Goal: Task Accomplishment & Management: Use online tool/utility

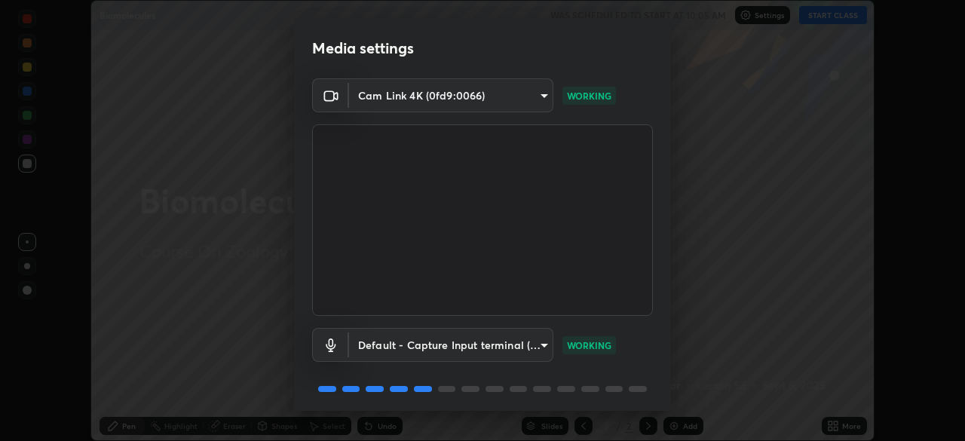
scroll to position [54, 0]
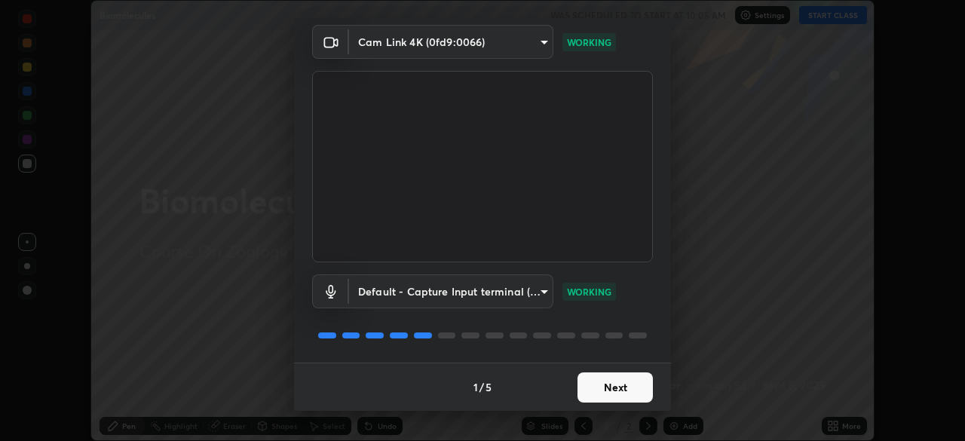
click at [599, 396] on button "Next" at bounding box center [615, 388] width 75 height 30
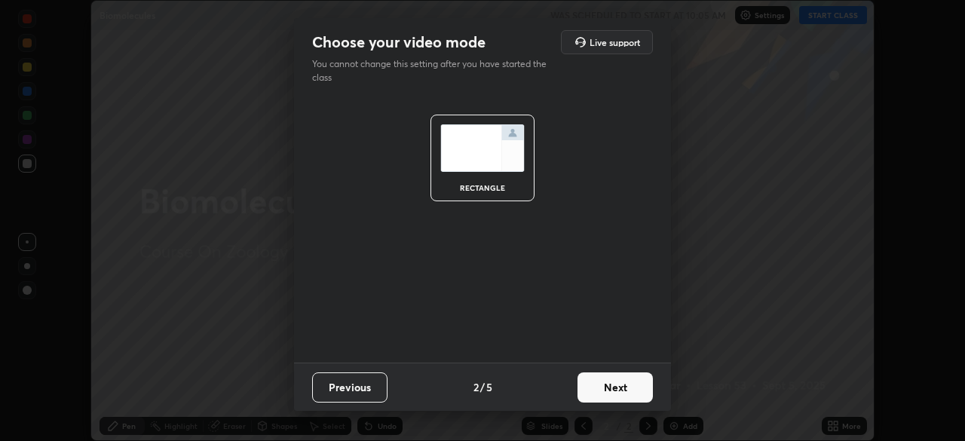
click at [606, 388] on button "Next" at bounding box center [615, 388] width 75 height 30
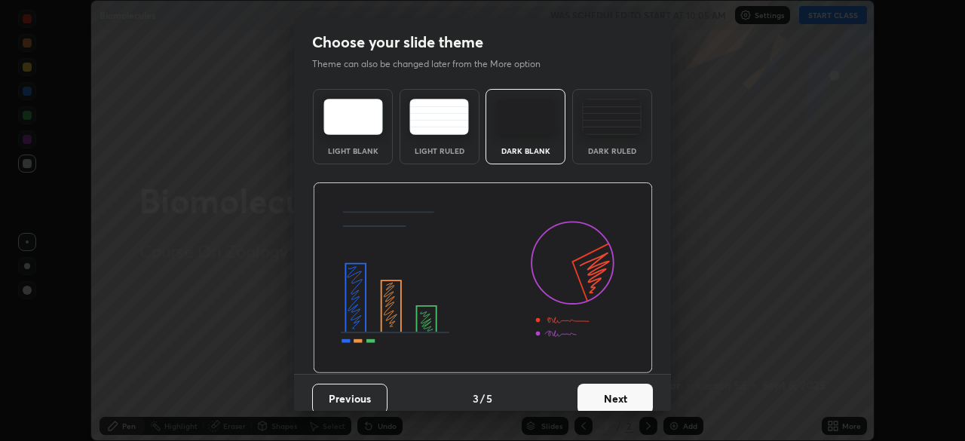
click at [604, 397] on button "Next" at bounding box center [615, 399] width 75 height 30
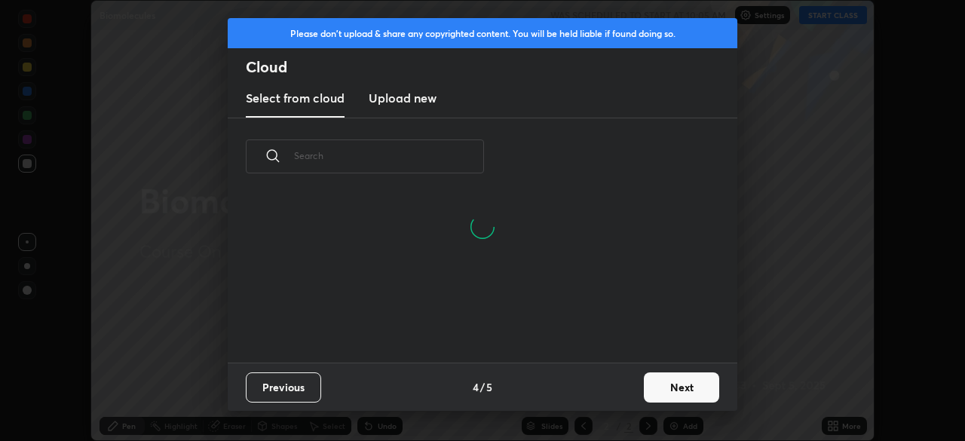
scroll to position [95, 484]
click at [352, 156] on input "text" at bounding box center [389, 156] width 190 height 64
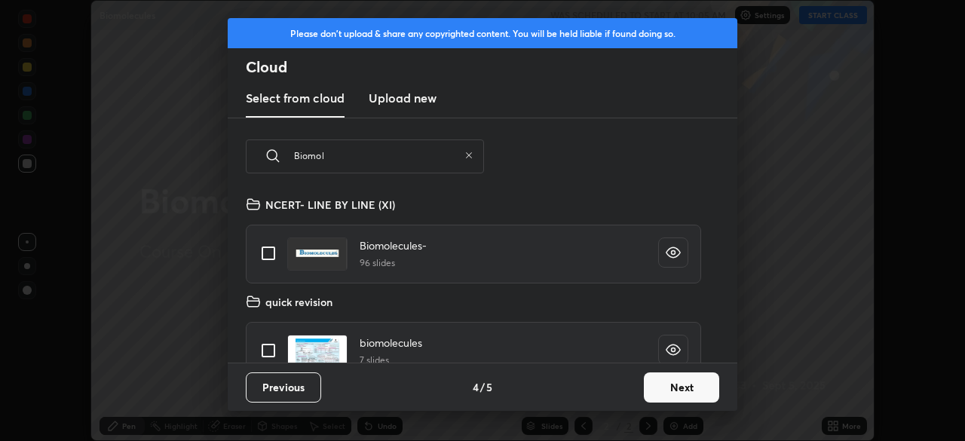
scroll to position [167, 484]
type input "Biomol"
click at [269, 251] on input "grid" at bounding box center [269, 254] width 32 height 32
checkbox input "true"
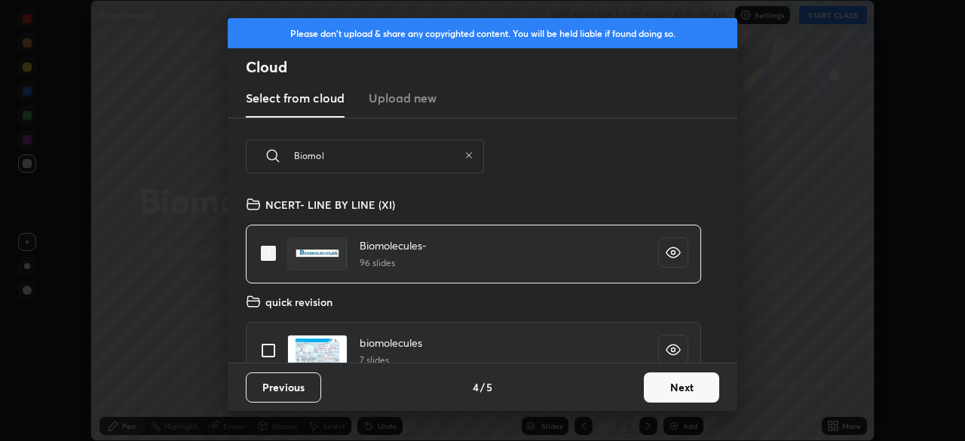
click at [673, 387] on button "Next" at bounding box center [681, 388] width 75 height 30
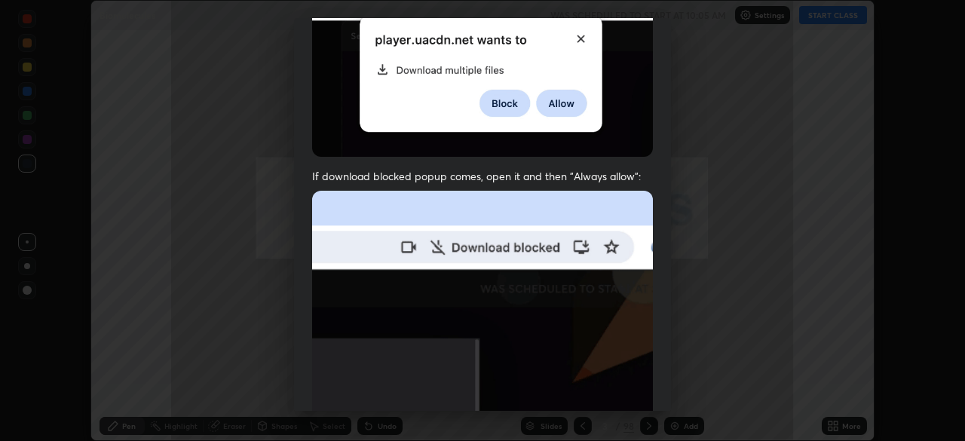
scroll to position [361, 0]
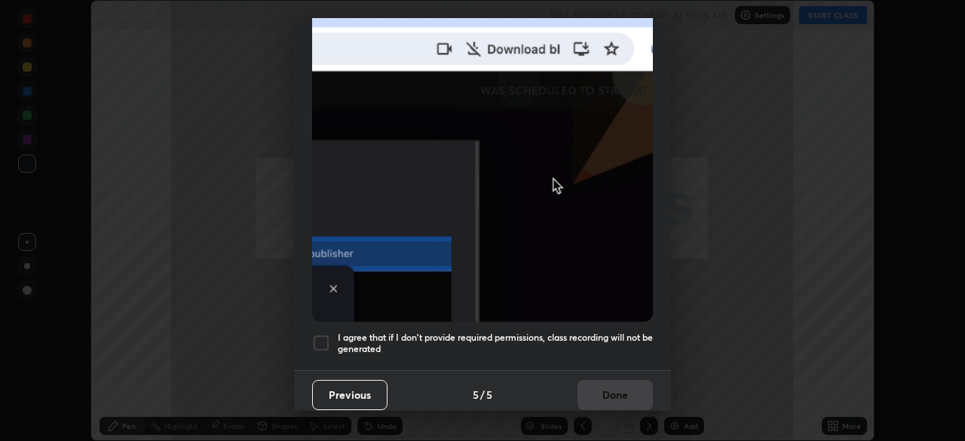
click at [327, 334] on div at bounding box center [321, 343] width 18 height 18
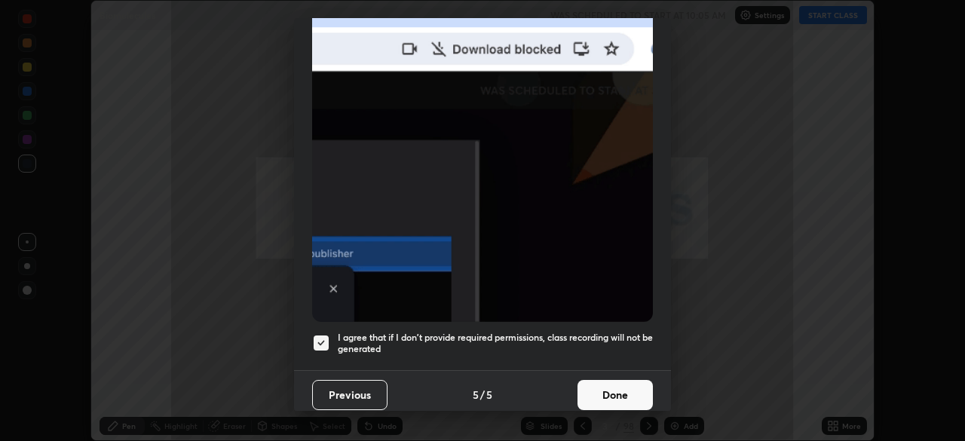
click at [605, 388] on button "Done" at bounding box center [615, 395] width 75 height 30
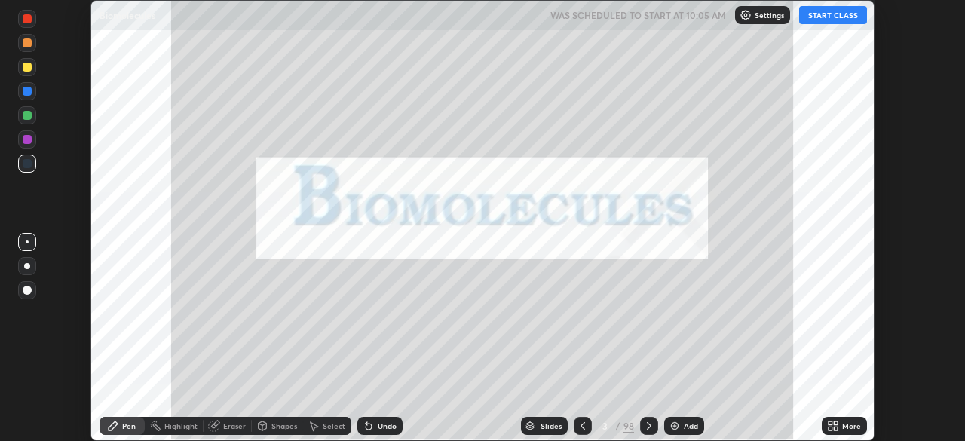
click at [537, 426] on div "Slides" at bounding box center [544, 426] width 47 height 18
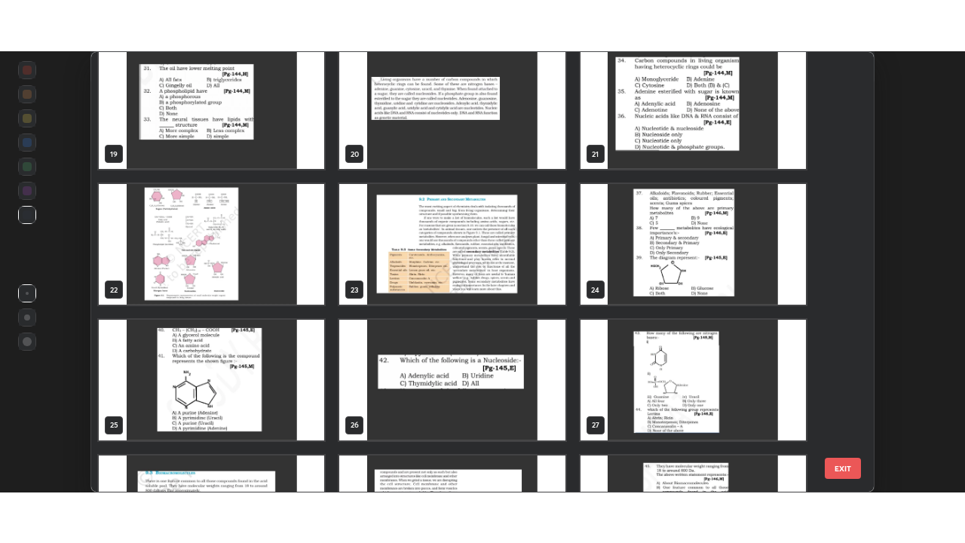
scroll to position [793, 0]
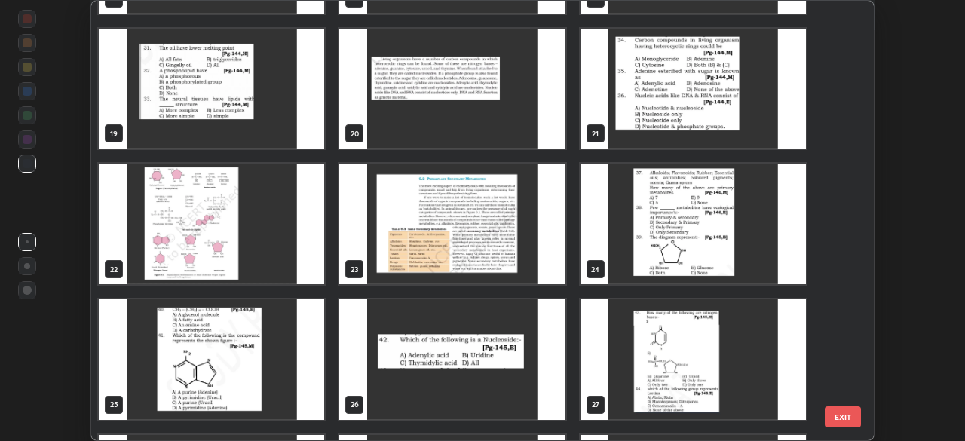
click at [424, 232] on img "grid" at bounding box center [451, 224] width 225 height 121
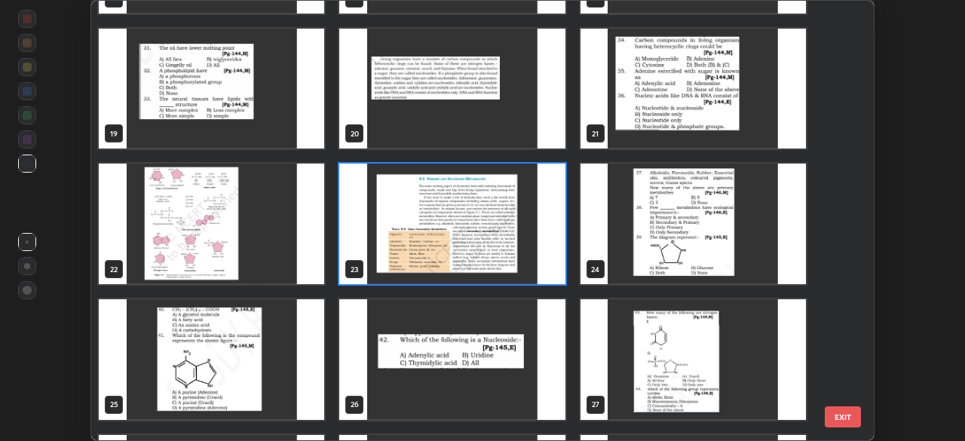
click at [425, 231] on img "grid" at bounding box center [451, 224] width 225 height 121
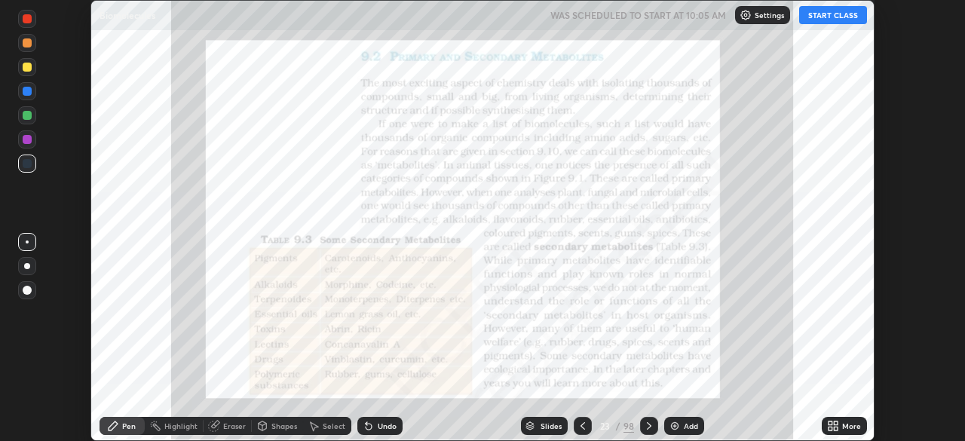
click at [829, 425] on icon at bounding box center [831, 424] width 4 height 4
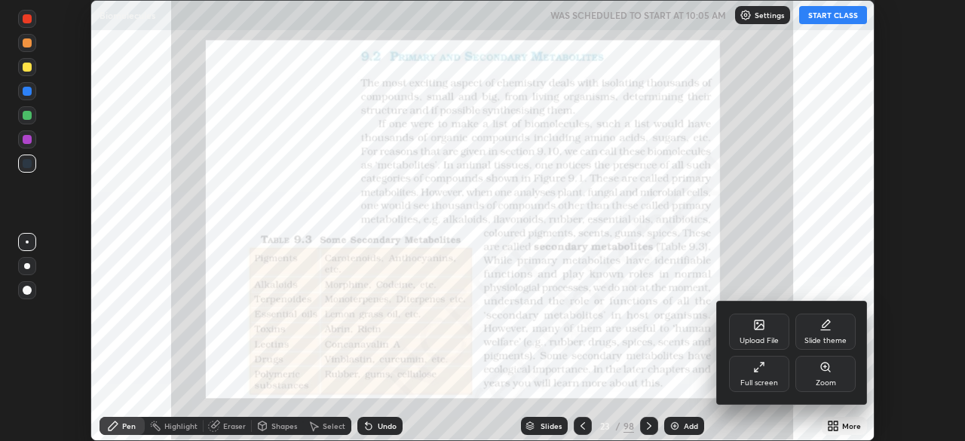
click at [769, 370] on div "Full screen" at bounding box center [759, 374] width 60 height 36
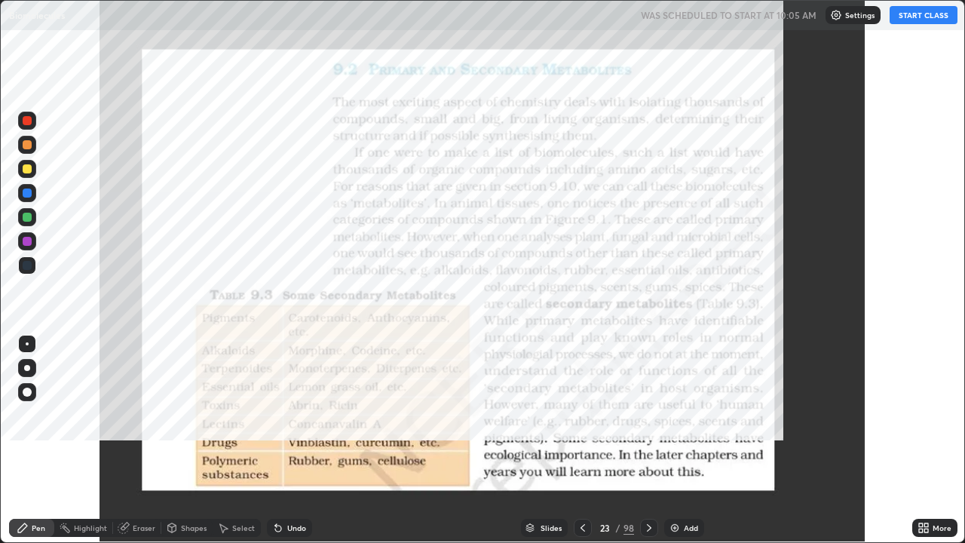
scroll to position [543, 965]
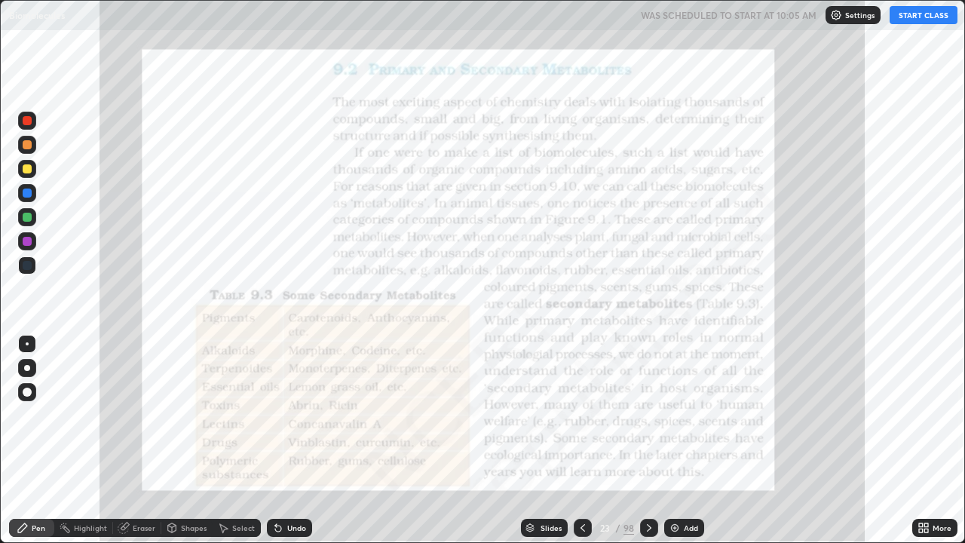
click at [914, 15] on button "START CLASS" at bounding box center [924, 15] width 68 height 18
click at [581, 440] on icon at bounding box center [583, 528] width 12 height 12
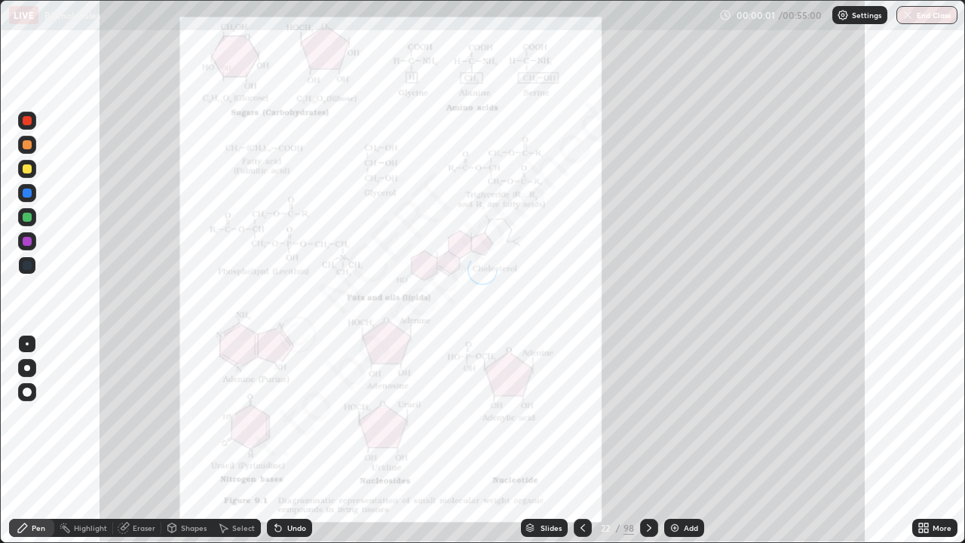
click at [684, 440] on div "Add" at bounding box center [691, 528] width 14 height 8
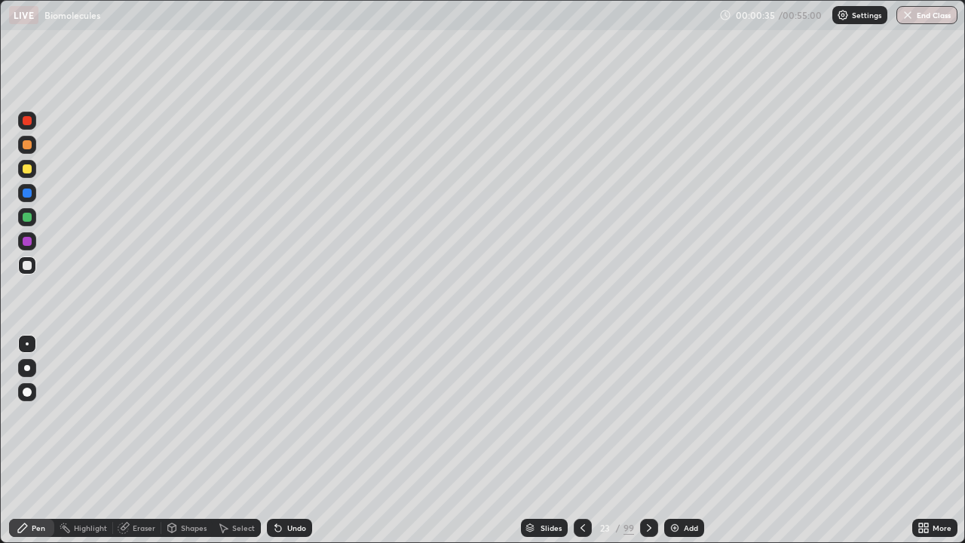
click at [35, 173] on div at bounding box center [27, 169] width 18 height 18
click at [32, 149] on div at bounding box center [27, 145] width 18 height 18
click at [29, 268] on div at bounding box center [27, 265] width 9 height 9
click at [283, 440] on div "Undo" at bounding box center [289, 528] width 45 height 18
click at [287, 440] on div "Undo" at bounding box center [296, 528] width 19 height 8
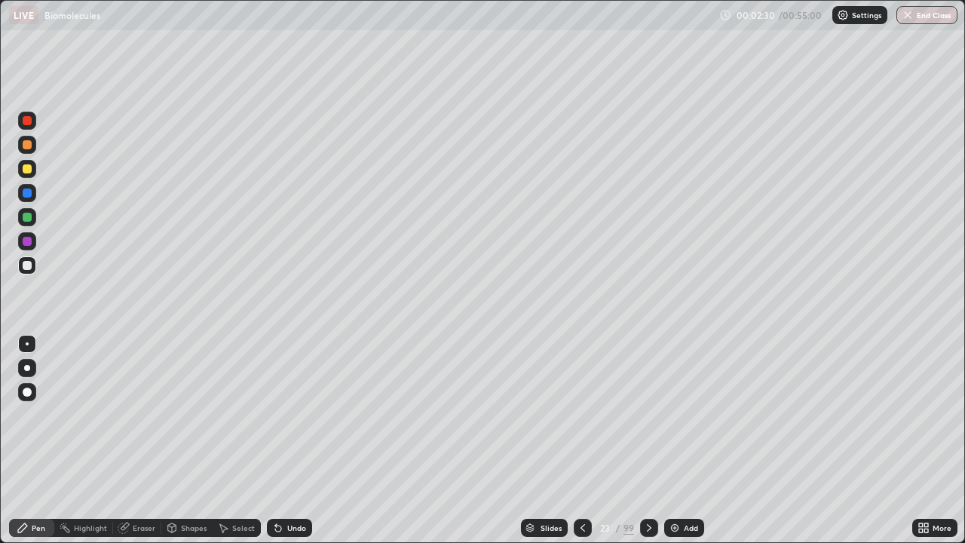
click at [284, 440] on div "Undo" at bounding box center [289, 528] width 45 height 18
click at [285, 440] on div "Undo" at bounding box center [289, 528] width 45 height 18
click at [32, 170] on div at bounding box center [27, 169] width 18 height 18
click at [296, 440] on div "Undo" at bounding box center [296, 528] width 19 height 8
click at [33, 268] on div at bounding box center [27, 265] width 18 height 18
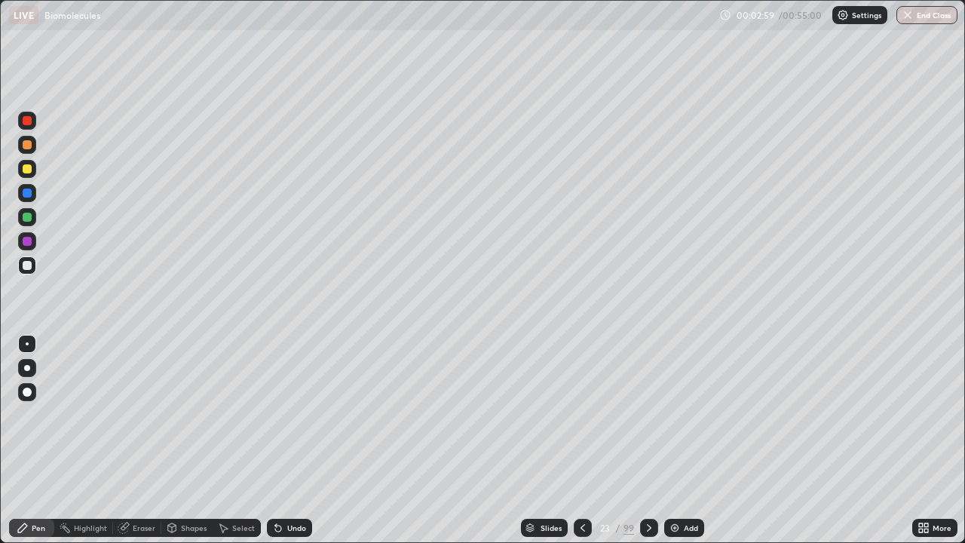
click at [32, 173] on div at bounding box center [27, 169] width 18 height 18
click at [27, 266] on div at bounding box center [27, 265] width 9 height 9
click at [28, 172] on div at bounding box center [27, 168] width 9 height 9
click at [29, 265] on div at bounding box center [27, 265] width 9 height 9
click at [30, 170] on div at bounding box center [27, 168] width 9 height 9
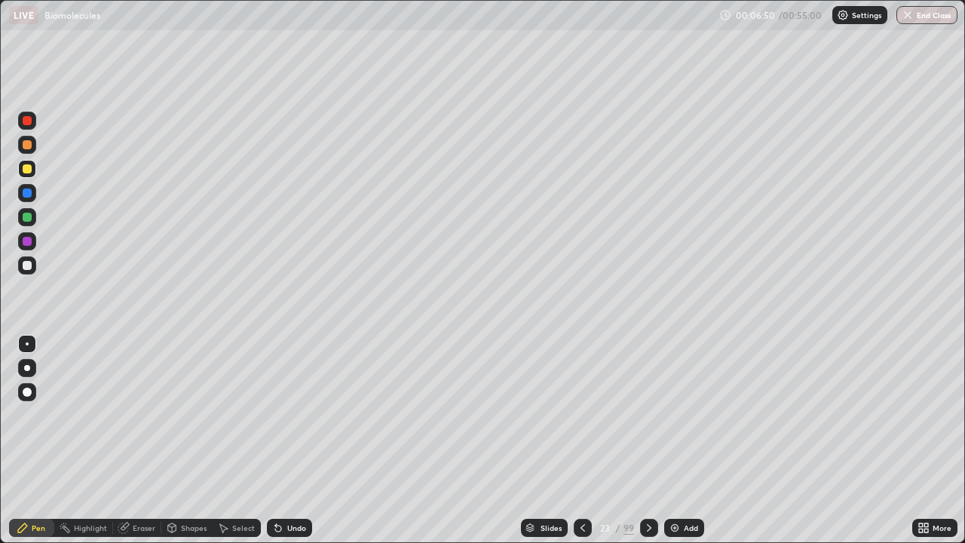
click at [35, 148] on div at bounding box center [27, 145] width 18 height 18
click at [30, 268] on div at bounding box center [27, 265] width 9 height 9
click at [646, 440] on icon at bounding box center [649, 528] width 12 height 12
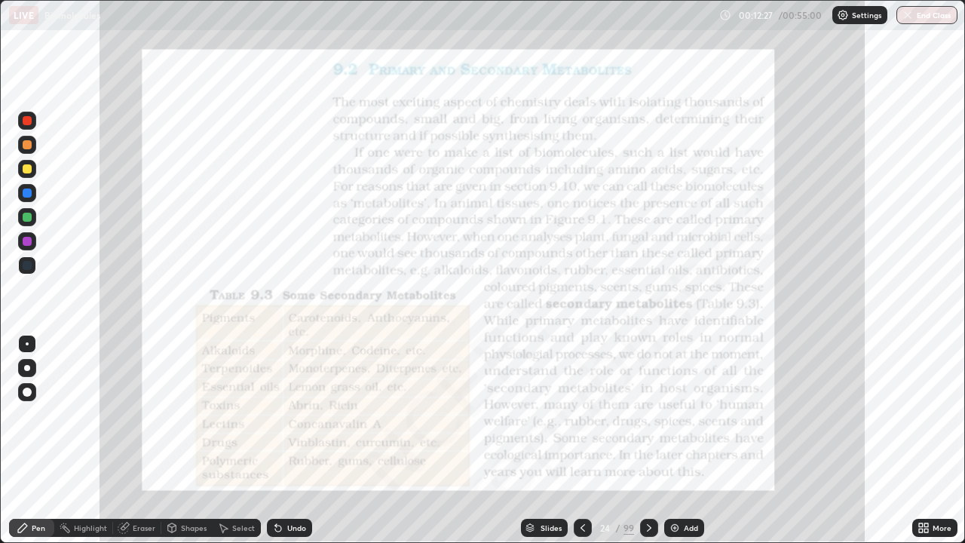
click at [582, 440] on icon at bounding box center [583, 528] width 12 height 12
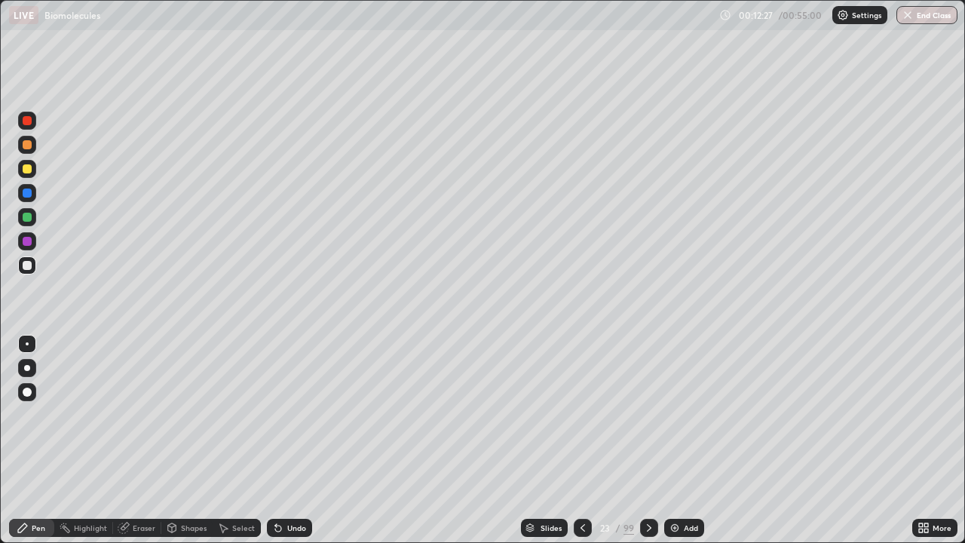
click at [687, 440] on div "Add" at bounding box center [691, 528] width 14 height 8
click at [181, 440] on div "Shapes" at bounding box center [186, 528] width 51 height 18
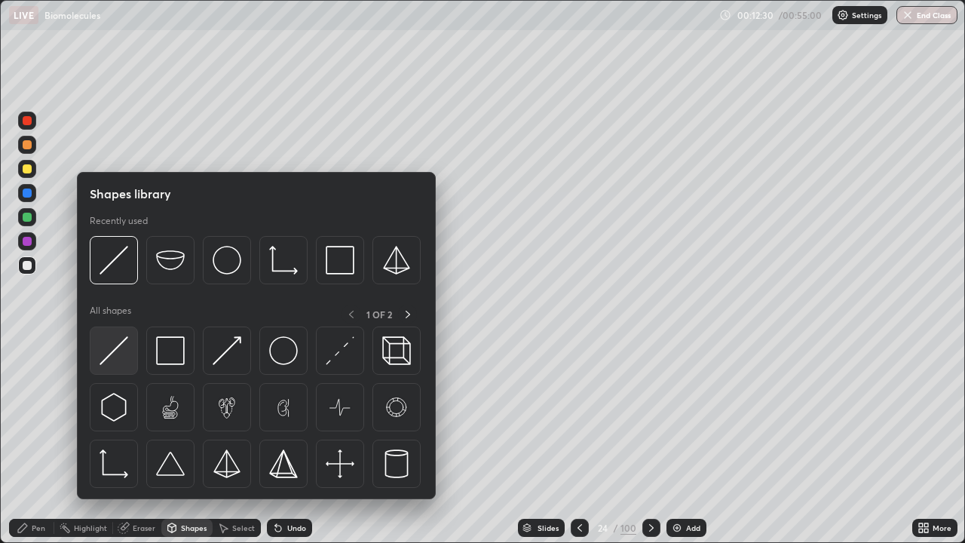
click at [120, 354] on img at bounding box center [114, 350] width 29 height 29
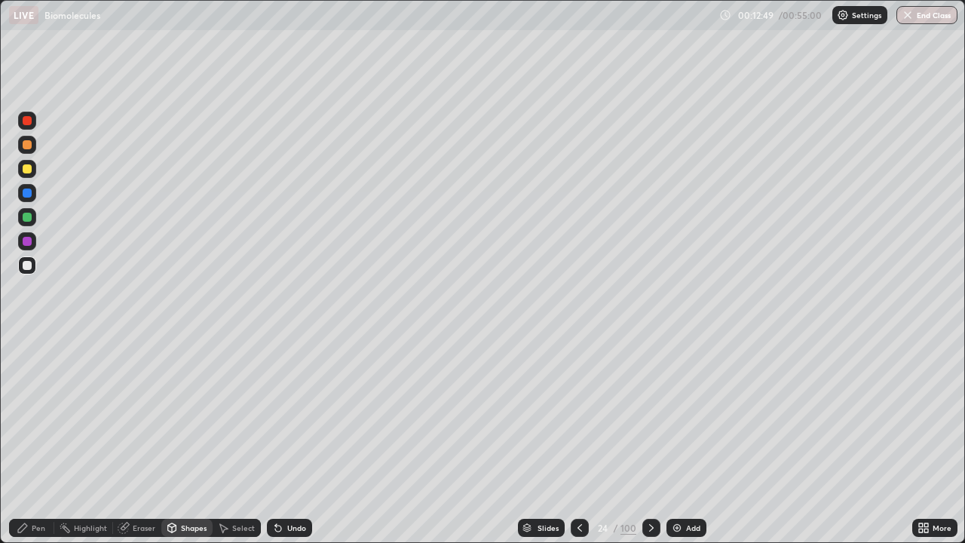
click at [38, 440] on div "Pen" at bounding box center [39, 528] width 14 height 8
click at [31, 172] on div at bounding box center [27, 169] width 18 height 18
click at [295, 440] on div "Undo" at bounding box center [296, 528] width 19 height 8
click at [296, 440] on div "Undo" at bounding box center [289, 528] width 45 height 18
click at [141, 440] on div "Eraser" at bounding box center [144, 528] width 23 height 8
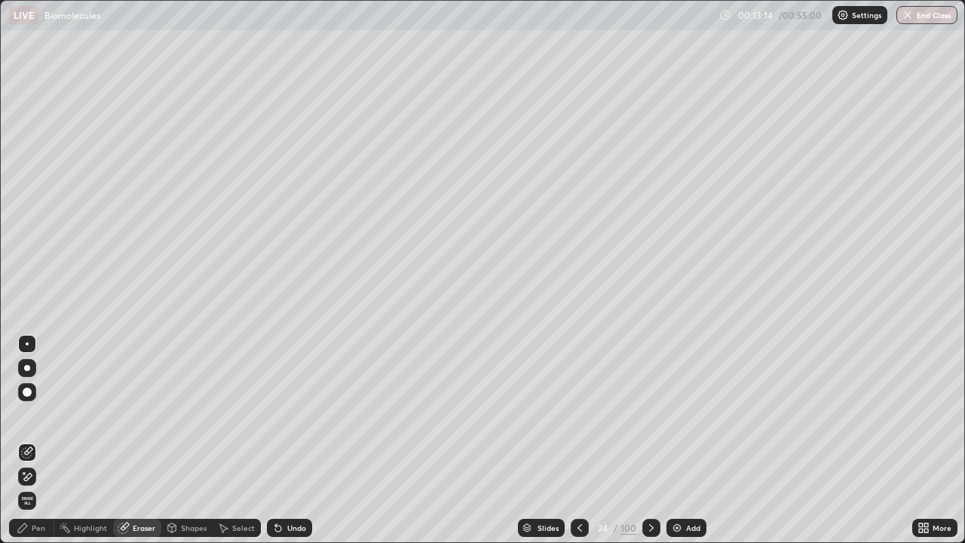
click at [46, 440] on div "Pen" at bounding box center [31, 528] width 45 height 18
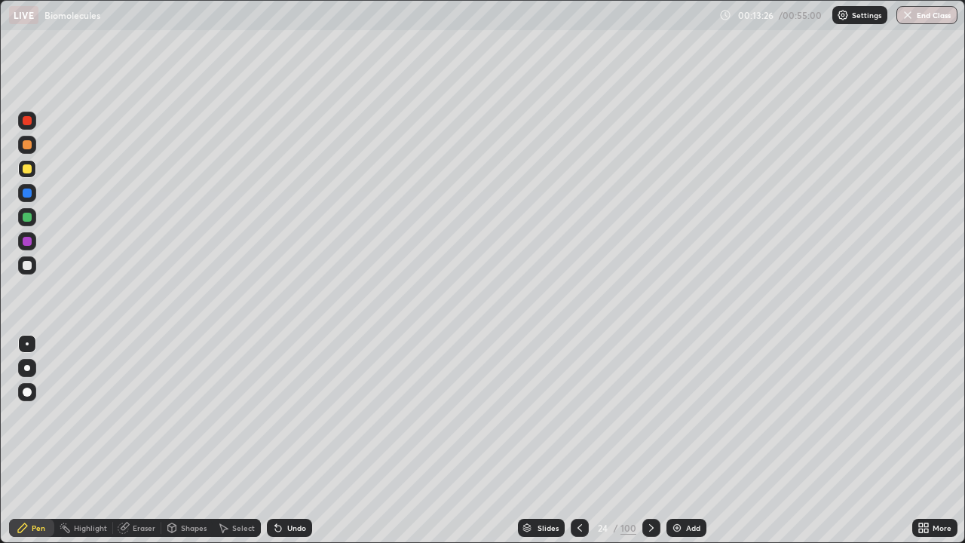
click at [28, 265] on div at bounding box center [27, 265] width 9 height 9
click at [192, 440] on div "Shapes" at bounding box center [186, 528] width 51 height 18
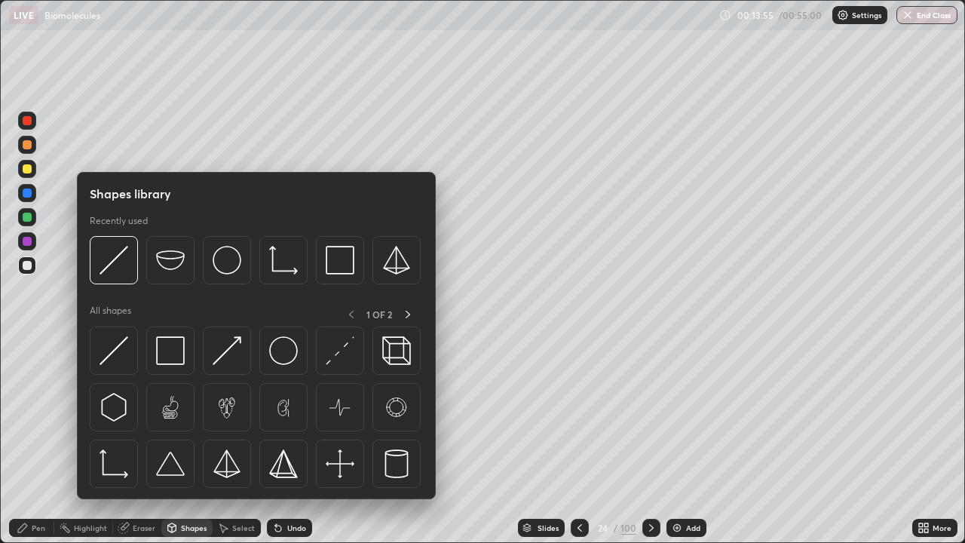
click at [132, 339] on div at bounding box center [114, 351] width 48 height 48
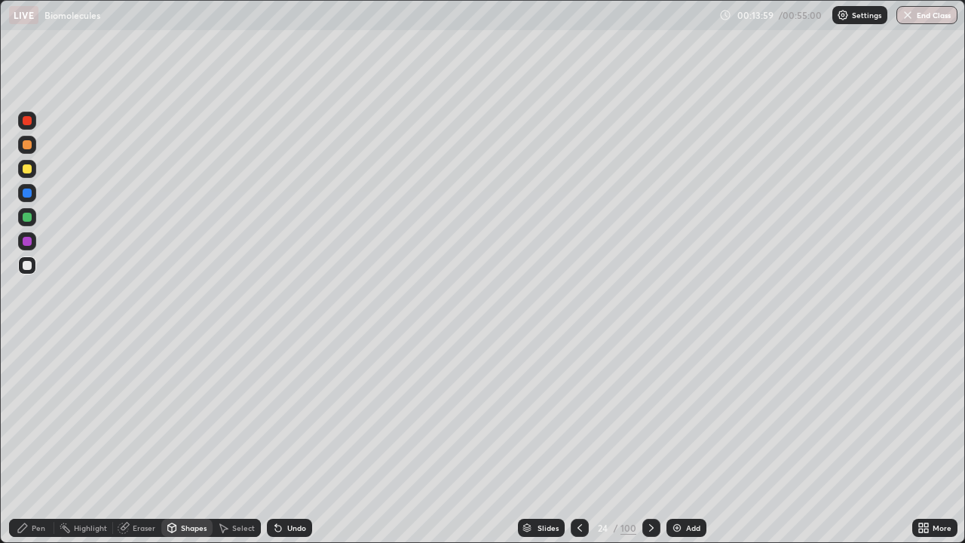
click at [32, 176] on div at bounding box center [27, 169] width 18 height 18
click at [34, 440] on div "Pen" at bounding box center [39, 528] width 14 height 8
click at [29, 269] on div at bounding box center [27, 265] width 9 height 9
click at [27, 170] on div at bounding box center [27, 168] width 9 height 9
click at [27, 218] on div at bounding box center [27, 217] width 9 height 9
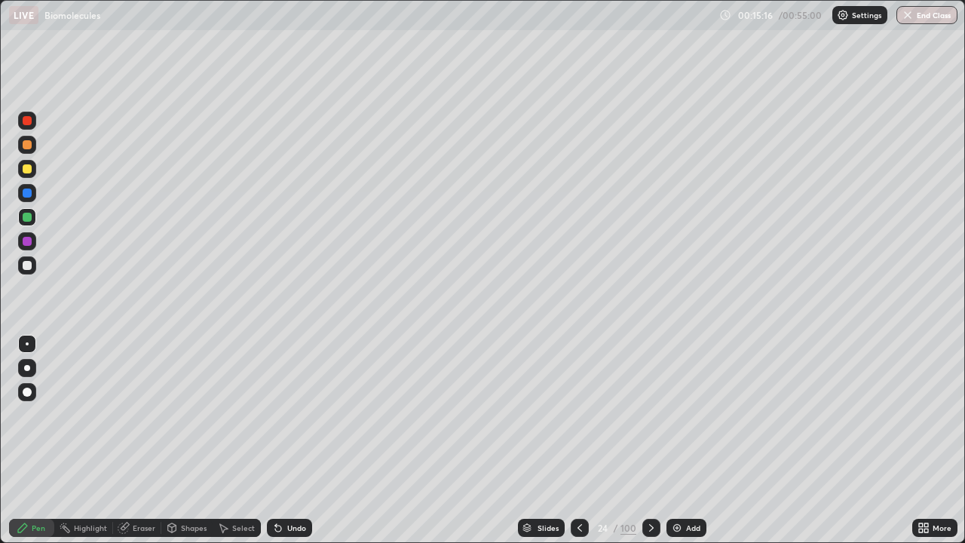
click at [29, 265] on div at bounding box center [27, 265] width 9 height 9
click at [276, 440] on icon at bounding box center [278, 529] width 6 height 6
click at [187, 440] on div "Shapes" at bounding box center [194, 528] width 26 height 8
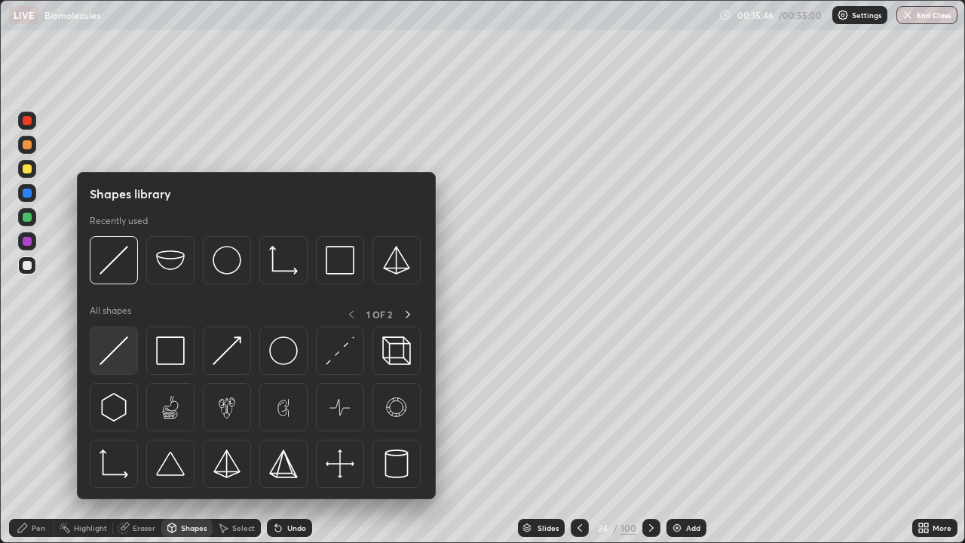
click at [112, 358] on img at bounding box center [114, 350] width 29 height 29
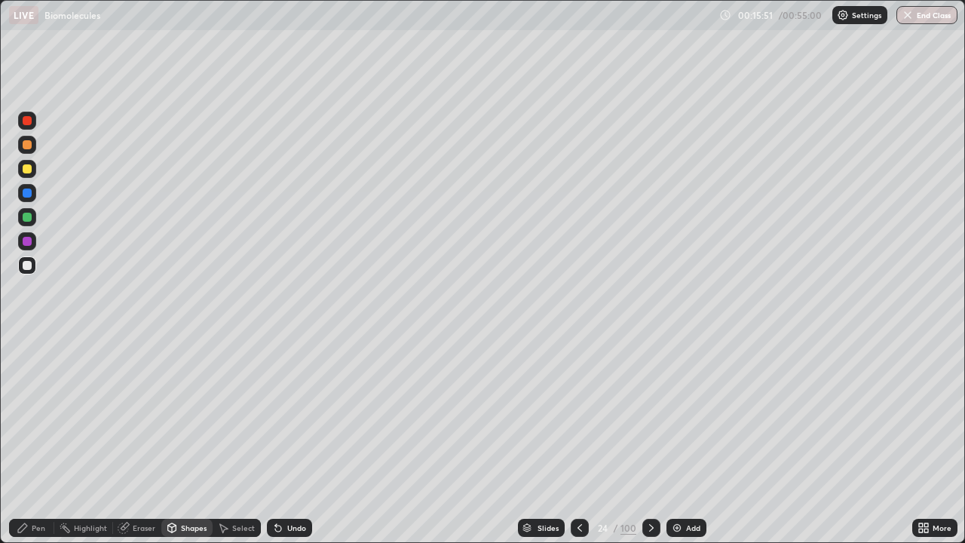
click at [27, 170] on div at bounding box center [27, 168] width 9 height 9
click at [32, 440] on div "Pen" at bounding box center [31, 528] width 45 height 18
click at [27, 266] on div at bounding box center [27, 265] width 9 height 9
click at [297, 440] on div "Undo" at bounding box center [296, 528] width 19 height 8
click at [28, 169] on div at bounding box center [27, 168] width 9 height 9
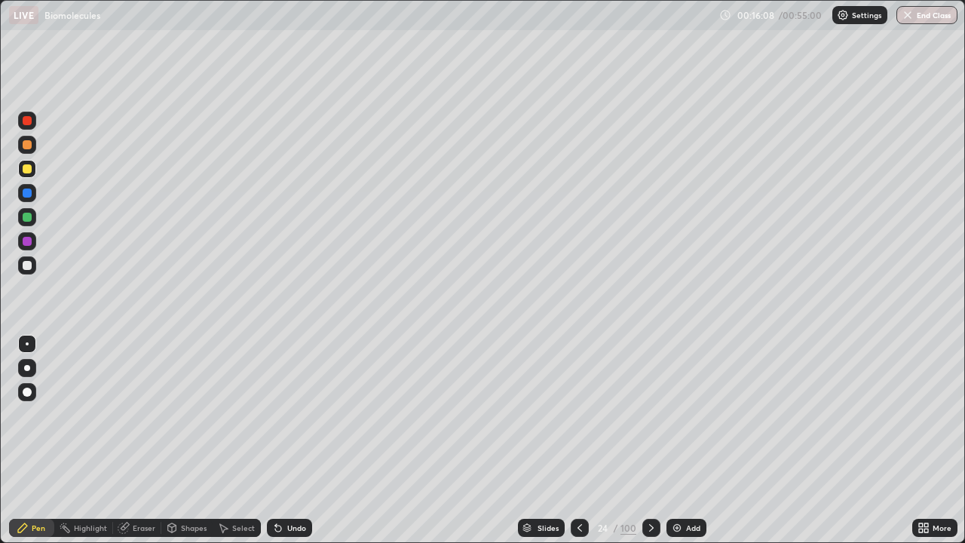
click at [174, 440] on icon at bounding box center [172, 527] width 8 height 9
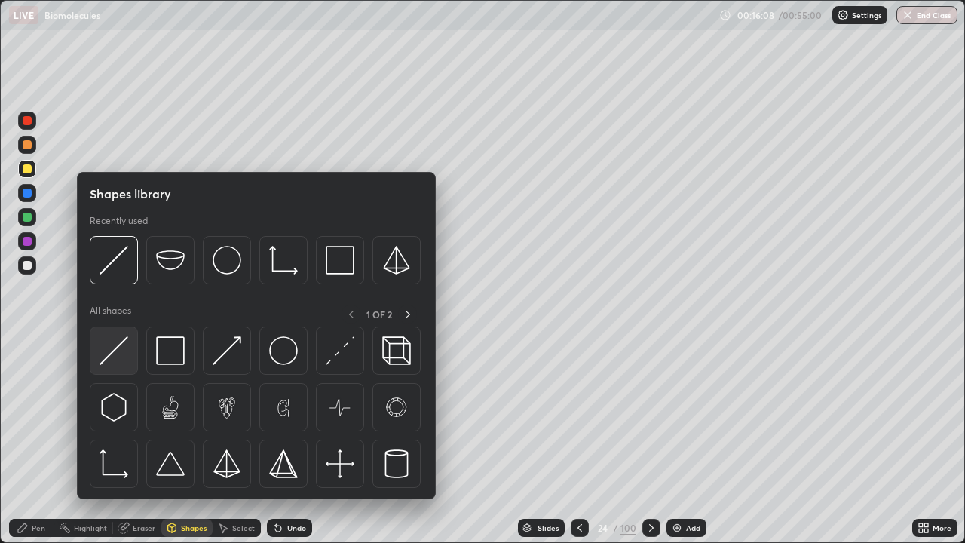
click at [120, 353] on img at bounding box center [114, 350] width 29 height 29
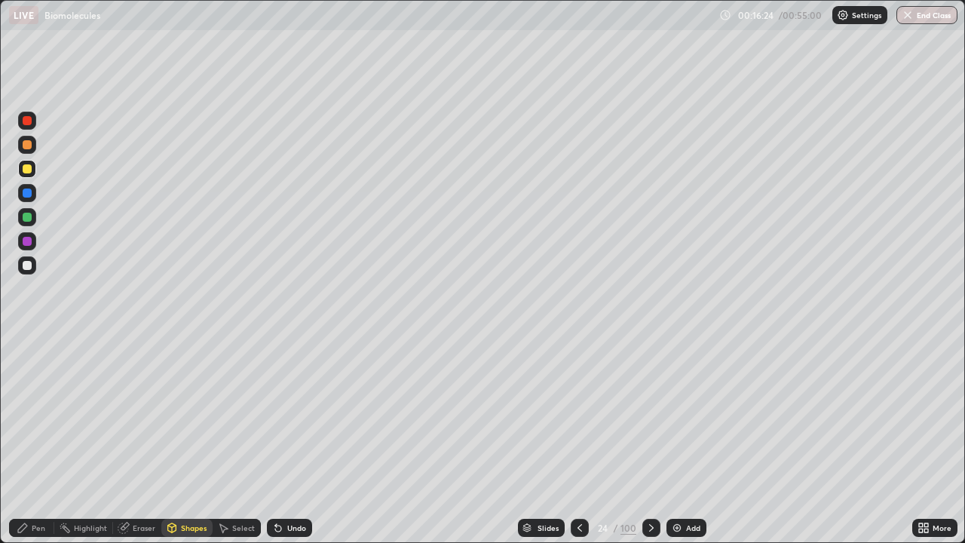
click at [28, 149] on div at bounding box center [27, 144] width 9 height 9
click at [46, 440] on div "Pen" at bounding box center [31, 528] width 45 height 18
click at [29, 269] on div at bounding box center [27, 265] width 9 height 9
click at [28, 169] on div at bounding box center [27, 168] width 9 height 9
click at [32, 271] on div at bounding box center [27, 265] width 18 height 18
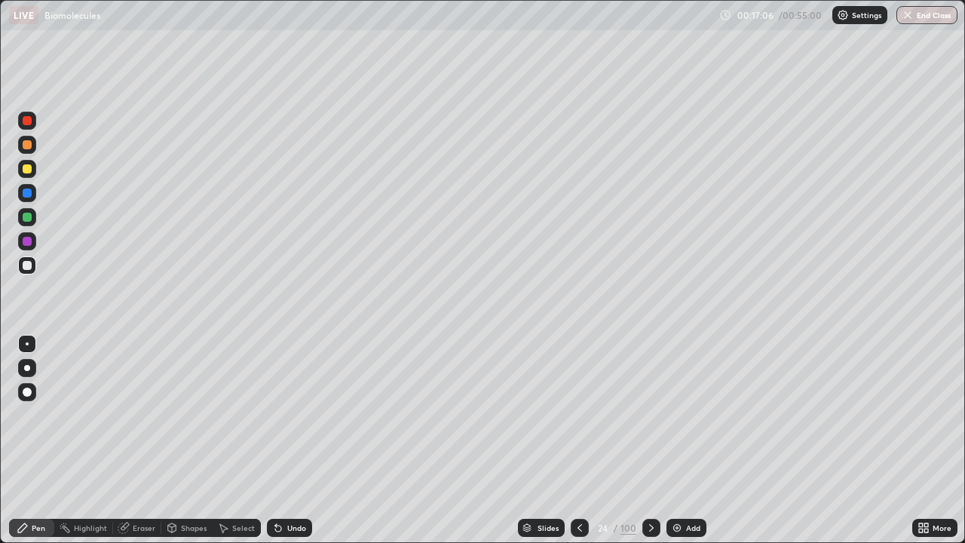
click at [189, 440] on div "Shapes" at bounding box center [194, 528] width 26 height 8
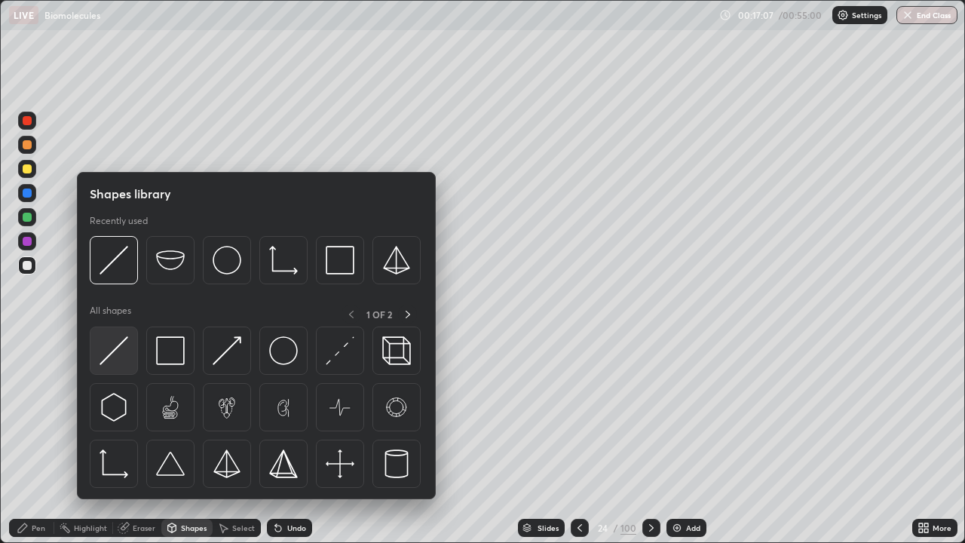
click at [115, 348] on img at bounding box center [114, 350] width 29 height 29
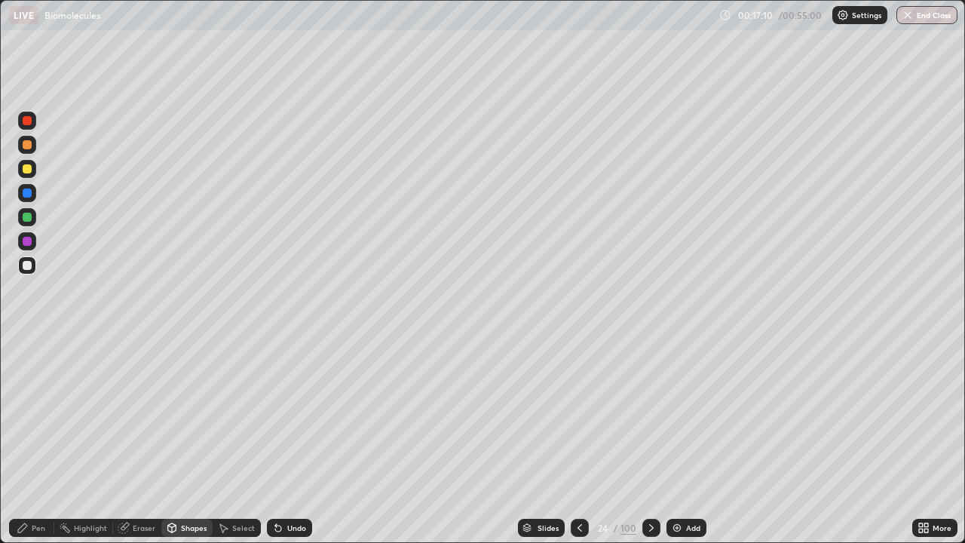
click at [29, 169] on div at bounding box center [27, 168] width 9 height 9
click at [29, 147] on div at bounding box center [27, 144] width 9 height 9
click at [37, 440] on div "Pen" at bounding box center [31, 528] width 45 height 18
click at [29, 274] on div at bounding box center [27, 265] width 18 height 18
click at [186, 440] on div "Shapes" at bounding box center [186, 528] width 51 height 18
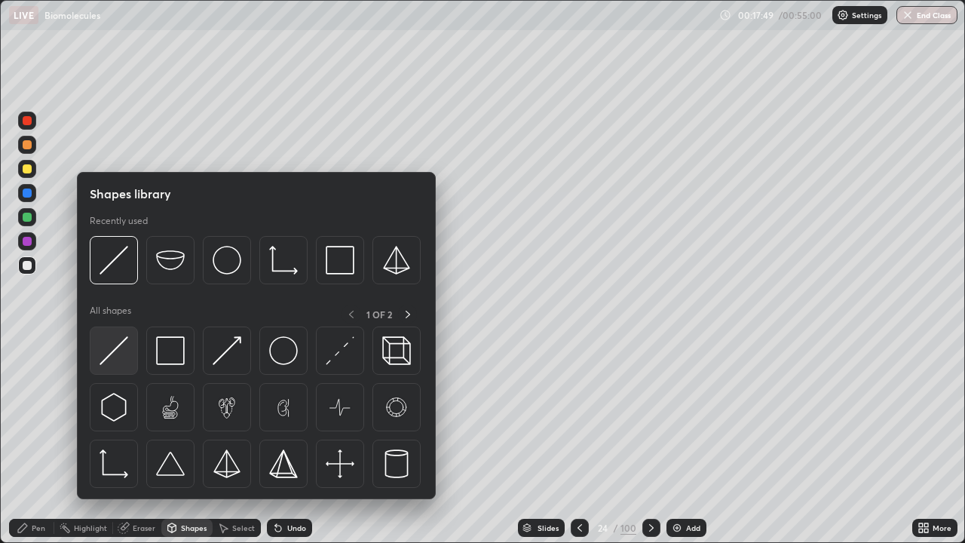
click at [118, 354] on img at bounding box center [114, 350] width 29 height 29
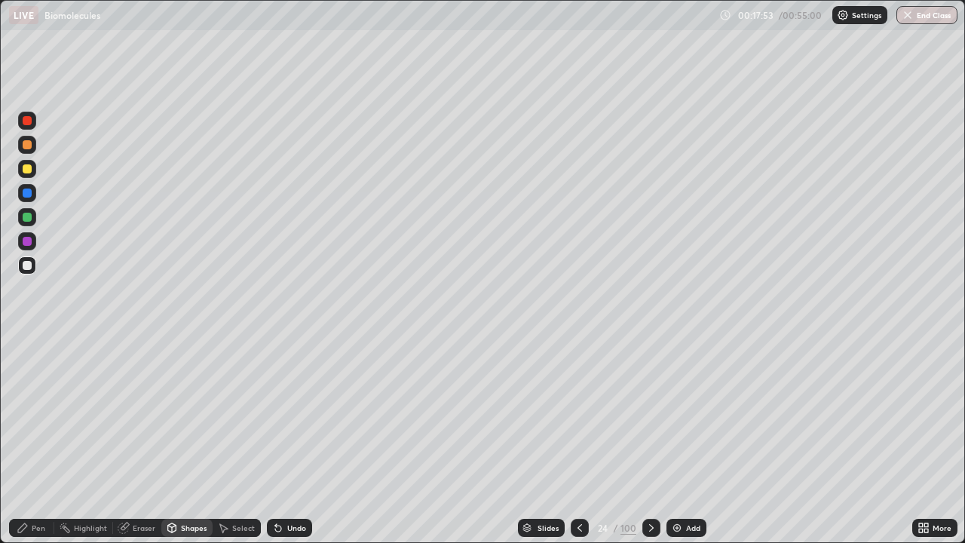
click at [28, 145] on div at bounding box center [27, 144] width 9 height 9
click at [38, 440] on div "Pen" at bounding box center [39, 528] width 14 height 8
click at [26, 268] on div at bounding box center [27, 265] width 9 height 9
click at [29, 147] on div at bounding box center [27, 144] width 9 height 9
click at [649, 440] on icon at bounding box center [652, 528] width 12 height 12
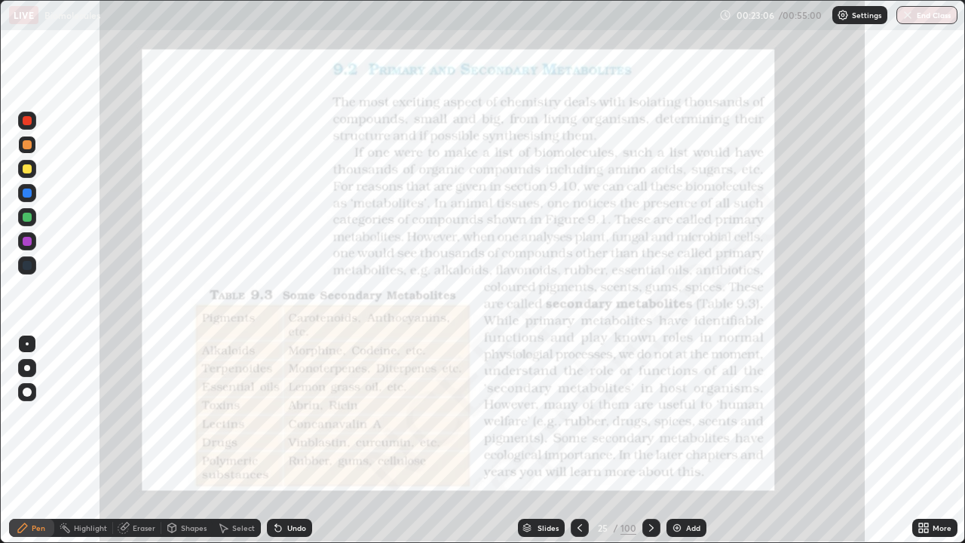
click at [97, 440] on div "Highlight" at bounding box center [90, 528] width 33 height 8
click at [33, 121] on div at bounding box center [27, 121] width 18 height 18
click at [926, 440] on icon at bounding box center [927, 525] width 4 height 4
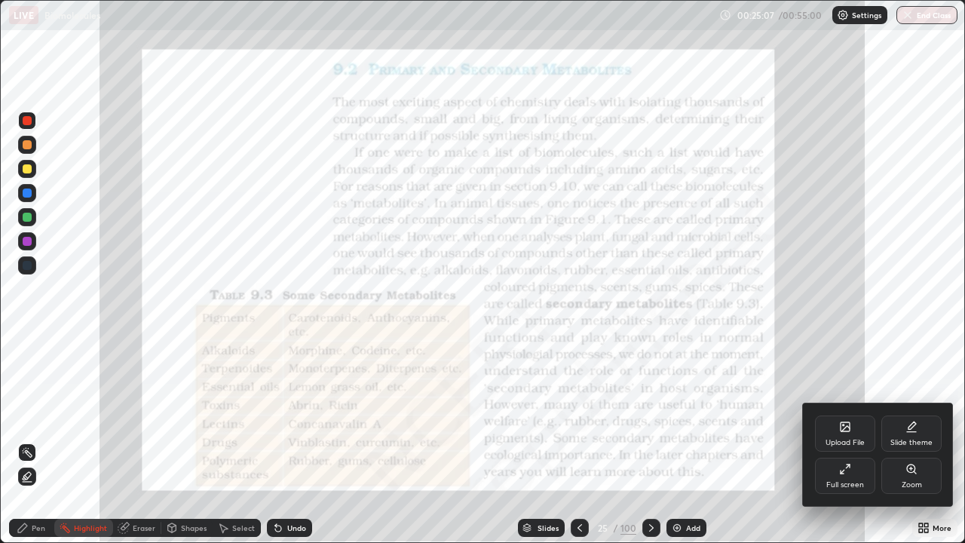
click at [738, 369] on div at bounding box center [482, 271] width 965 height 543
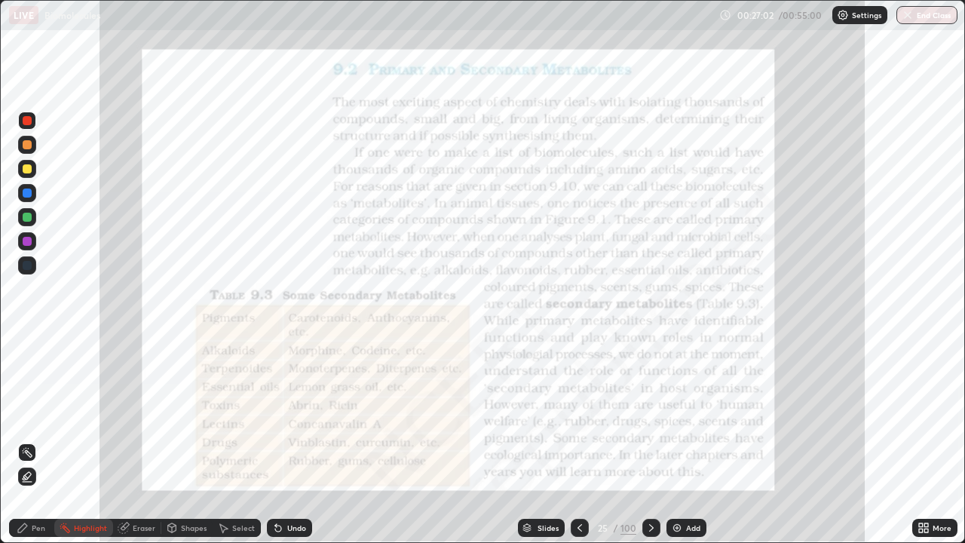
click at [650, 440] on icon at bounding box center [652, 528] width 12 height 12
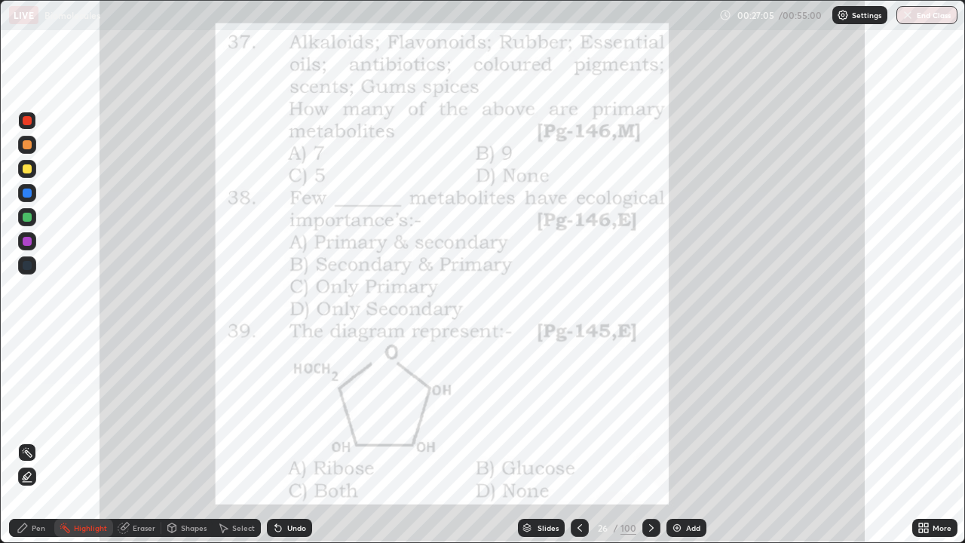
click at [652, 440] on icon at bounding box center [652, 528] width 12 height 12
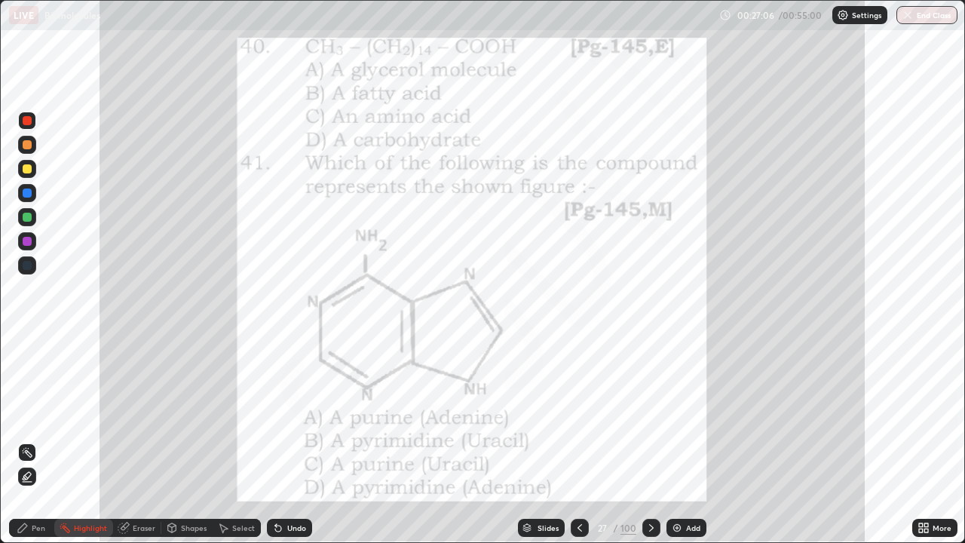
click at [652, 440] on icon at bounding box center [652, 528] width 12 height 12
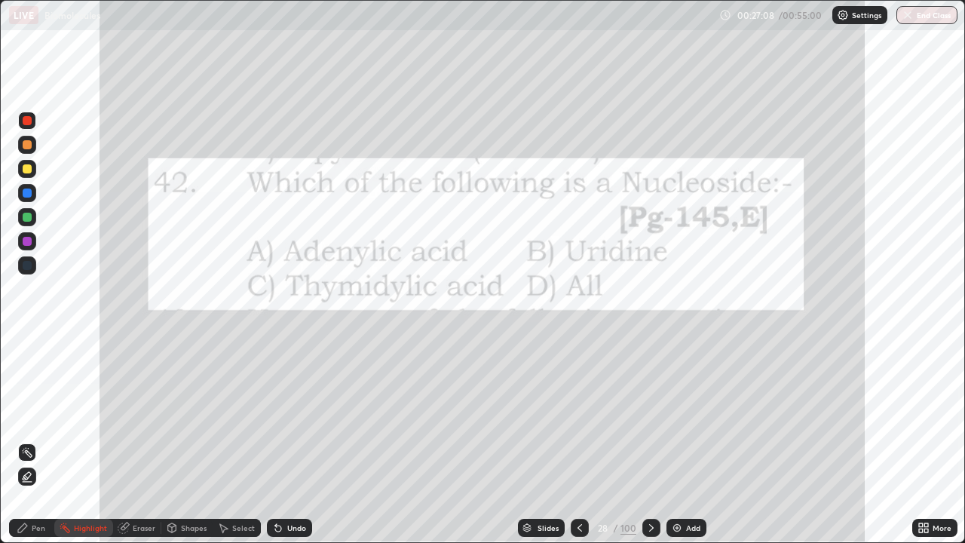
click at [651, 440] on icon at bounding box center [652, 528] width 12 height 12
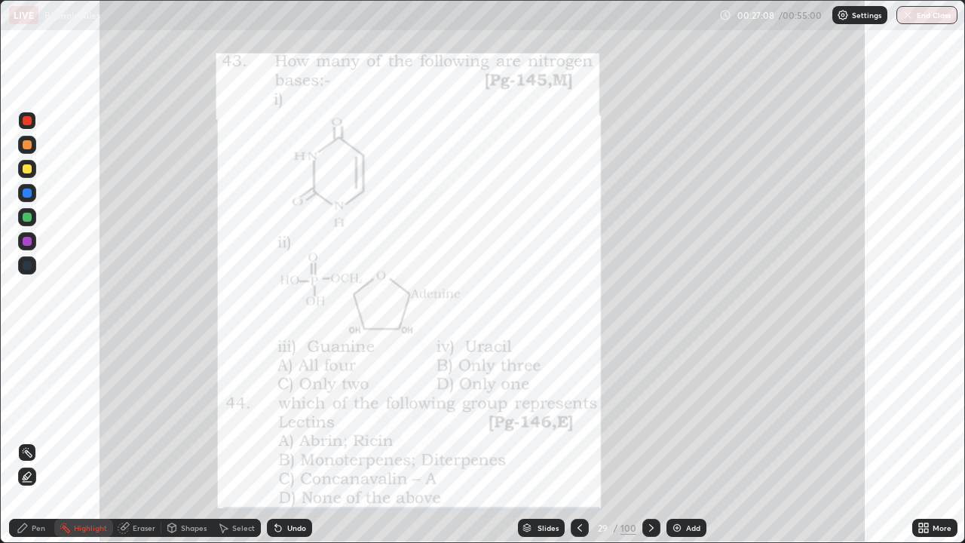
click at [649, 440] on icon at bounding box center [651, 528] width 5 height 8
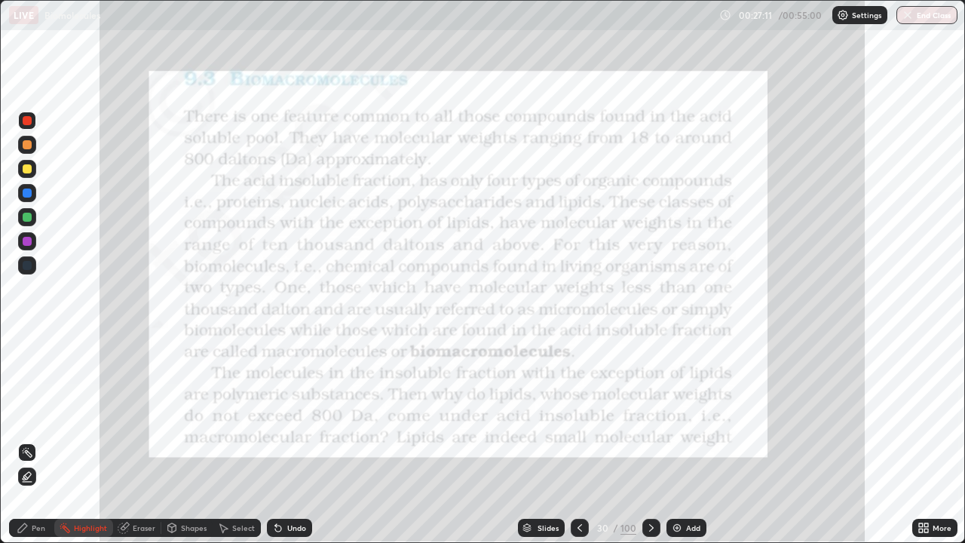
click at [546, 440] on div "Slides" at bounding box center [548, 528] width 21 height 8
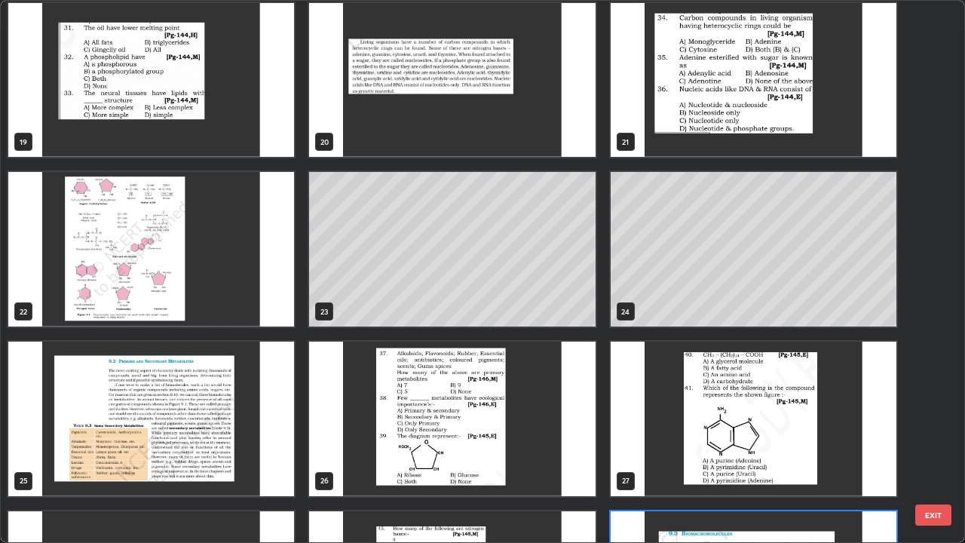
scroll to position [1023, 0]
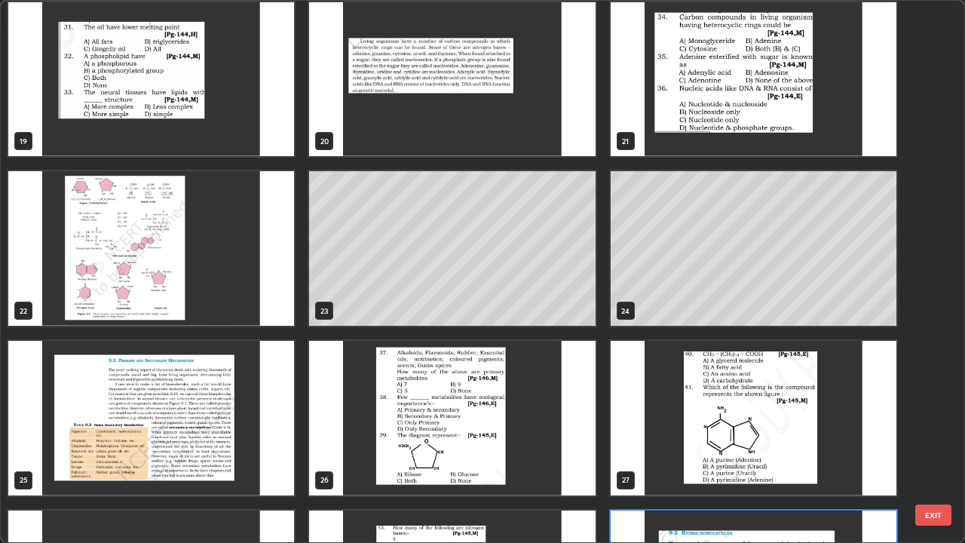
click at [489, 412] on img "grid" at bounding box center [452, 418] width 286 height 155
click at [492, 409] on img "grid" at bounding box center [452, 418] width 286 height 155
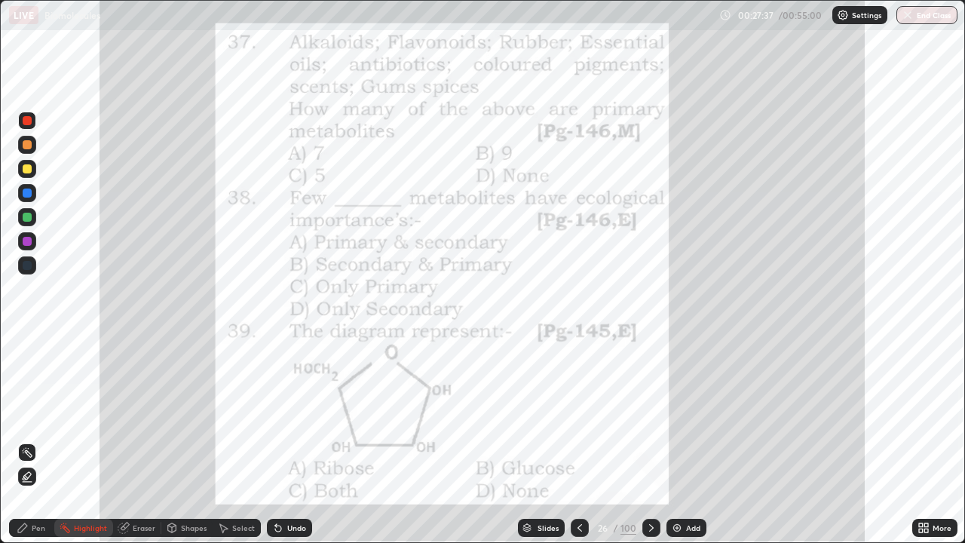
click at [40, 440] on div "Pen" at bounding box center [31, 528] width 45 height 18
click at [552, 440] on div "Slides" at bounding box center [548, 528] width 21 height 8
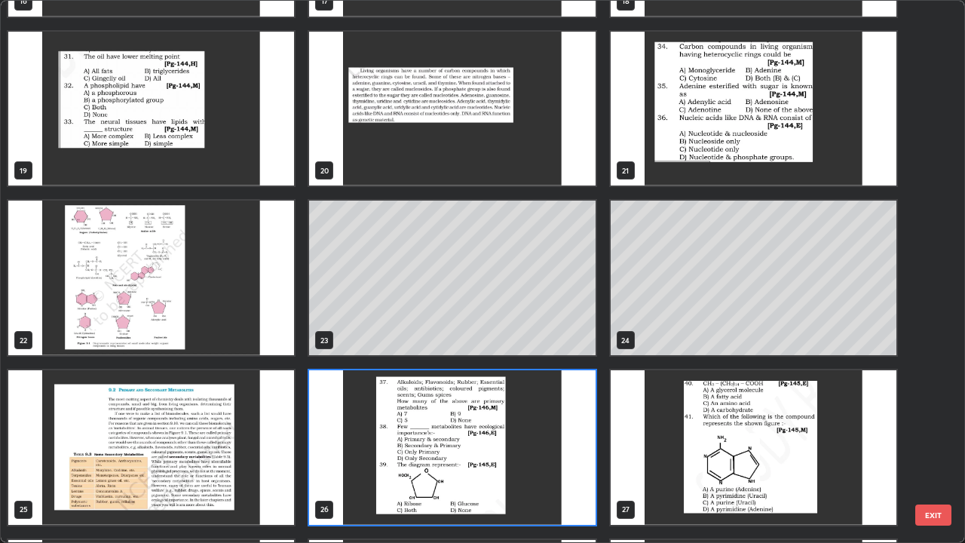
scroll to position [993, 0]
click at [553, 440] on img "grid" at bounding box center [452, 447] width 286 height 155
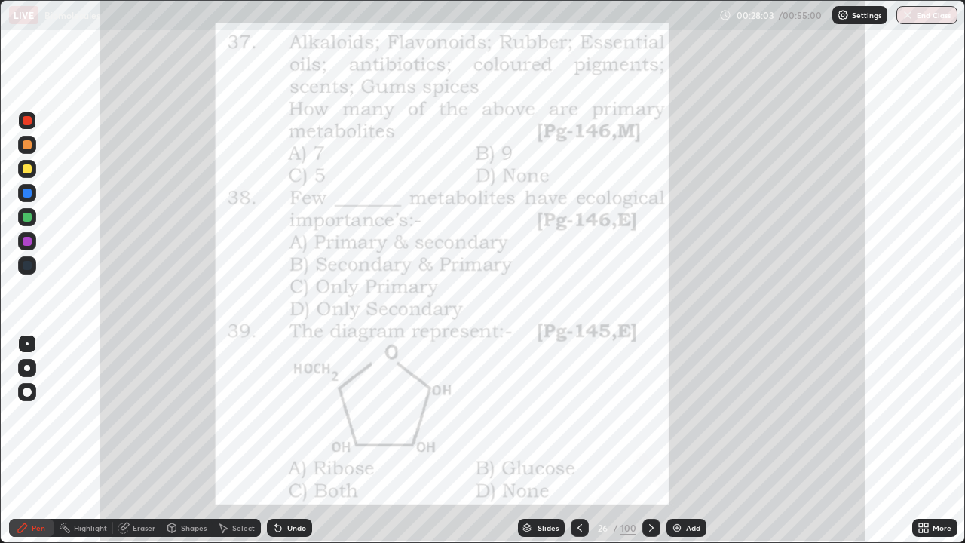
click at [553, 440] on img "grid" at bounding box center [452, 447] width 286 height 155
click at [651, 440] on div at bounding box center [652, 528] width 18 height 18
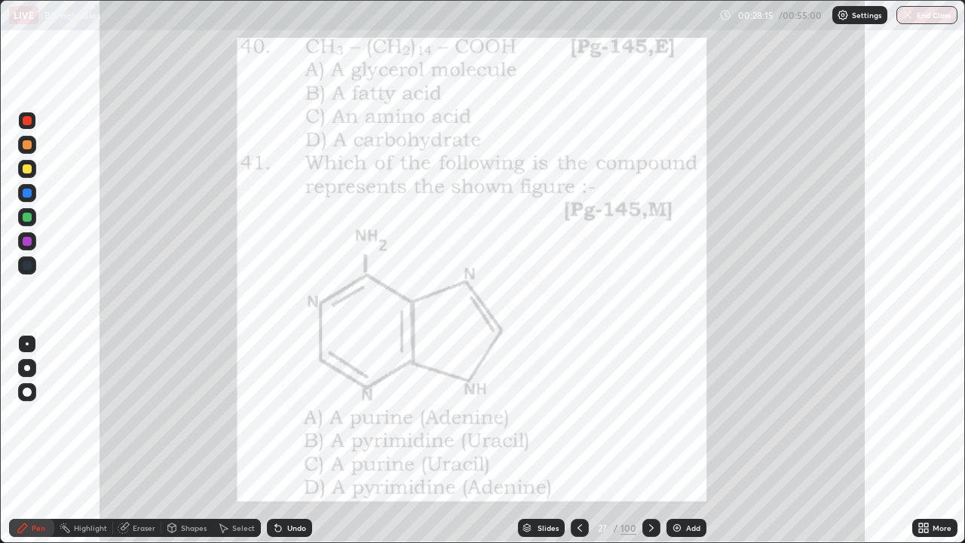
click at [650, 440] on icon at bounding box center [652, 528] width 12 height 12
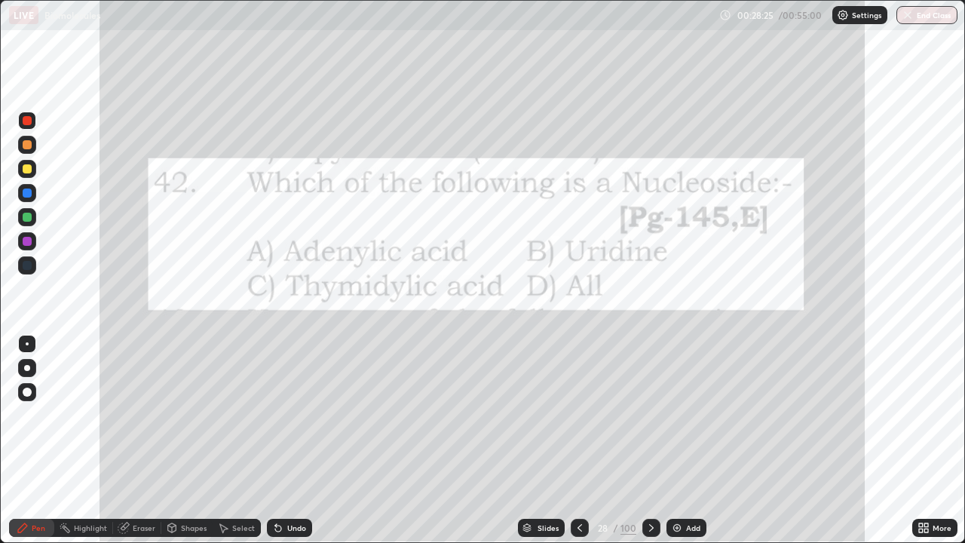
click at [643, 440] on div at bounding box center [652, 528] width 18 height 30
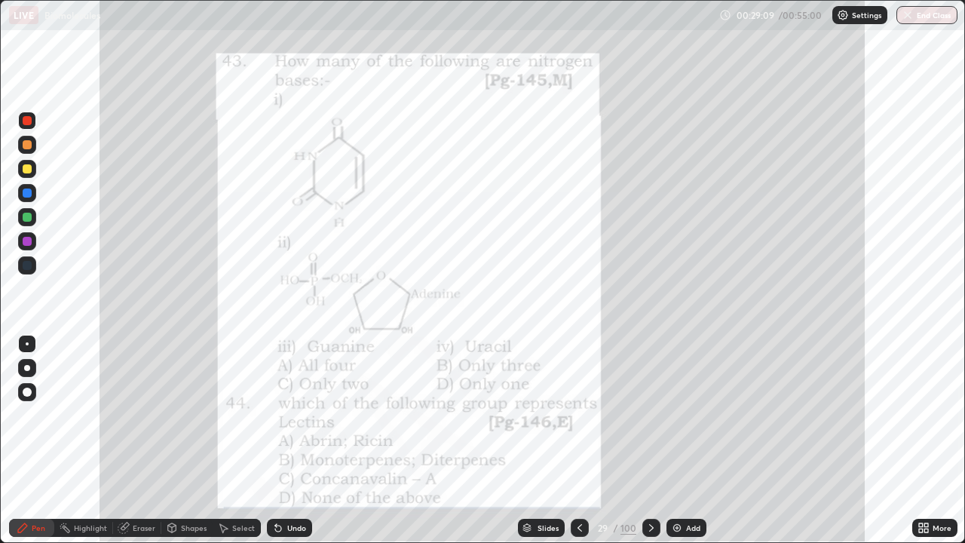
click at [650, 440] on icon at bounding box center [652, 528] width 12 height 12
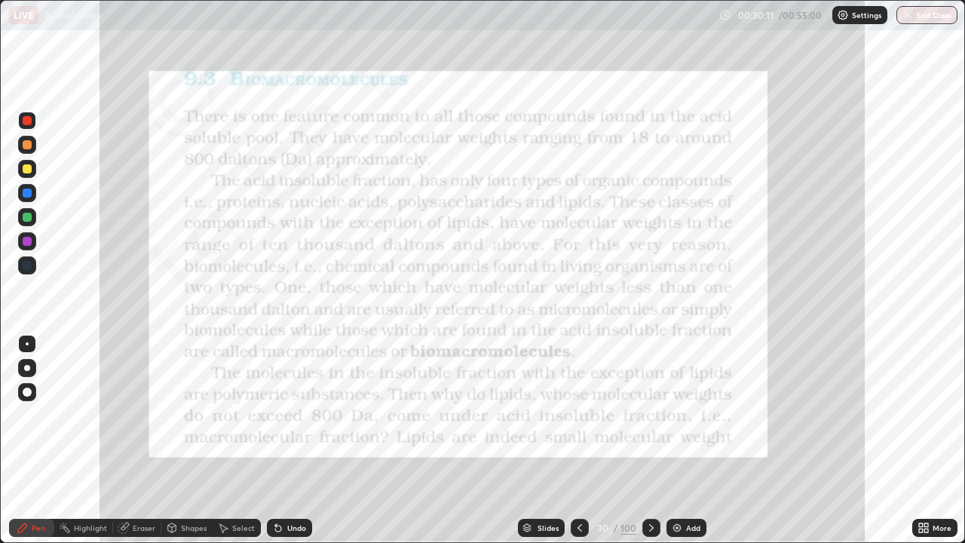
click at [650, 440] on icon at bounding box center [652, 528] width 12 height 12
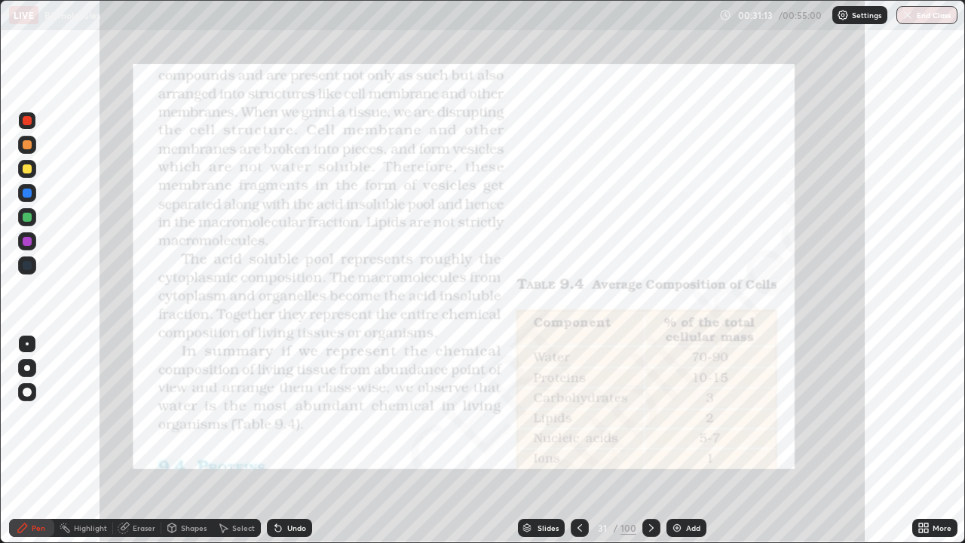
click at [581, 440] on icon at bounding box center [580, 528] width 12 height 12
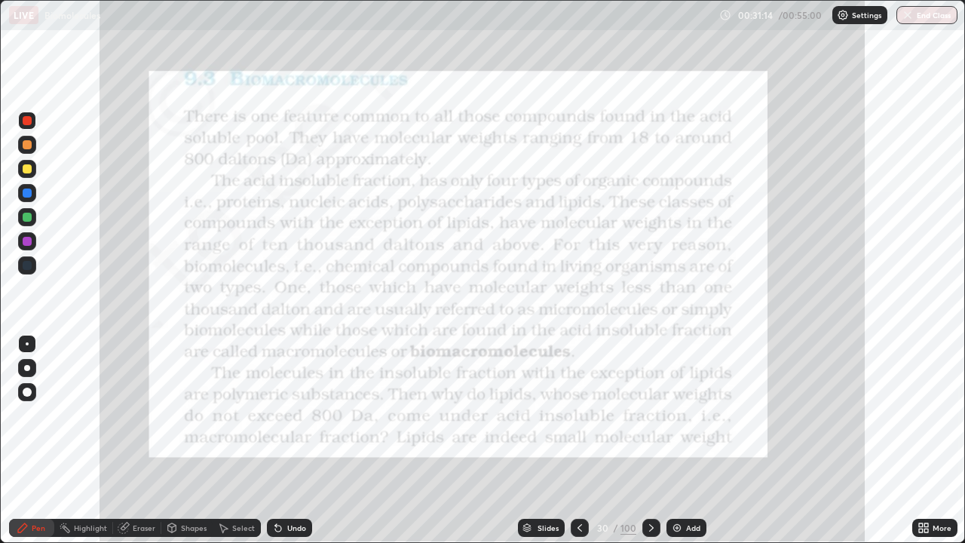
click at [677, 440] on img at bounding box center [677, 528] width 12 height 12
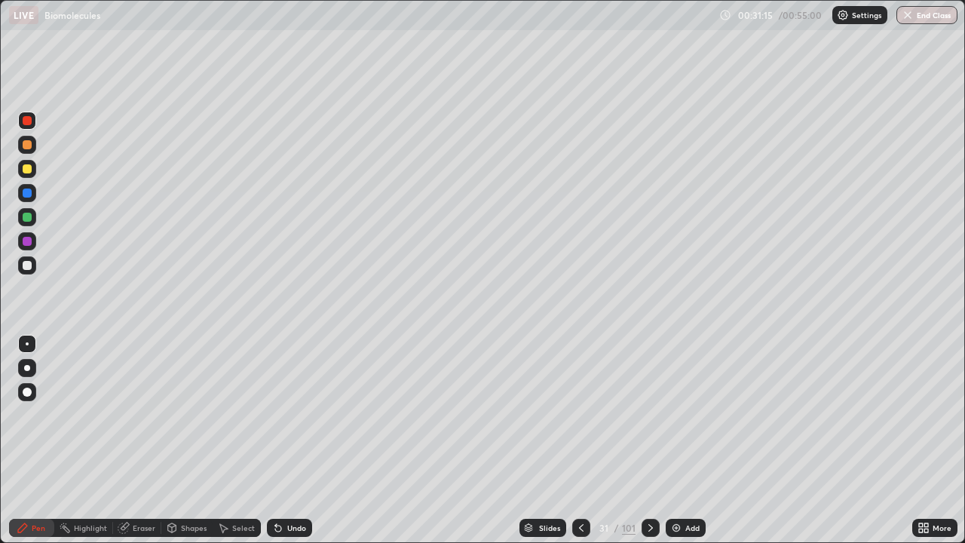
click at [34, 173] on div at bounding box center [27, 169] width 18 height 18
click at [28, 264] on div at bounding box center [27, 265] width 9 height 9
click at [577, 440] on icon at bounding box center [581, 528] width 12 height 12
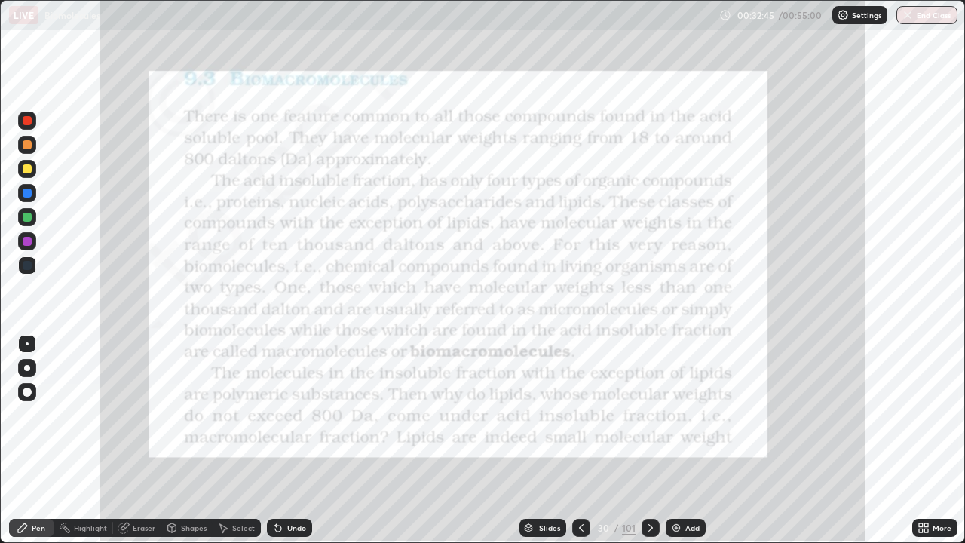
click at [85, 440] on div "Highlight" at bounding box center [90, 528] width 33 height 8
click at [28, 121] on div at bounding box center [27, 120] width 9 height 9
click at [649, 440] on icon at bounding box center [651, 528] width 12 height 12
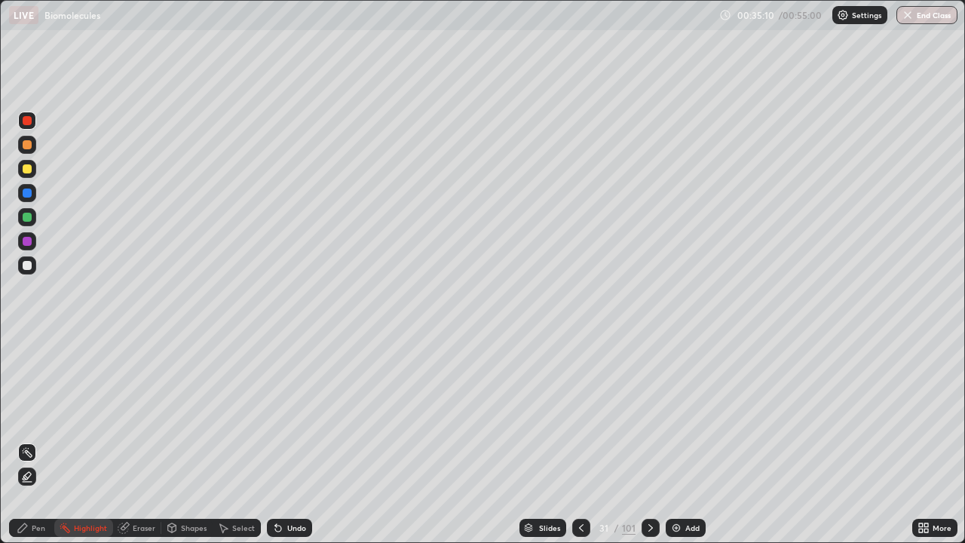
click at [651, 440] on icon at bounding box center [651, 528] width 12 height 12
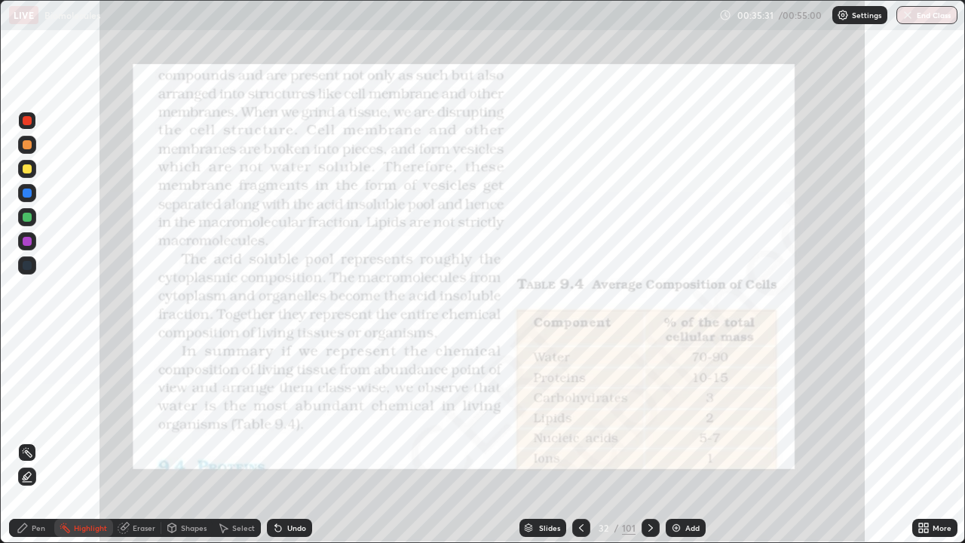
click at [28, 121] on div at bounding box center [27, 120] width 9 height 9
click at [51, 440] on div "Pen" at bounding box center [31, 528] width 45 height 18
click at [26, 388] on div at bounding box center [27, 392] width 9 height 9
click at [30, 172] on div at bounding box center [27, 168] width 9 height 9
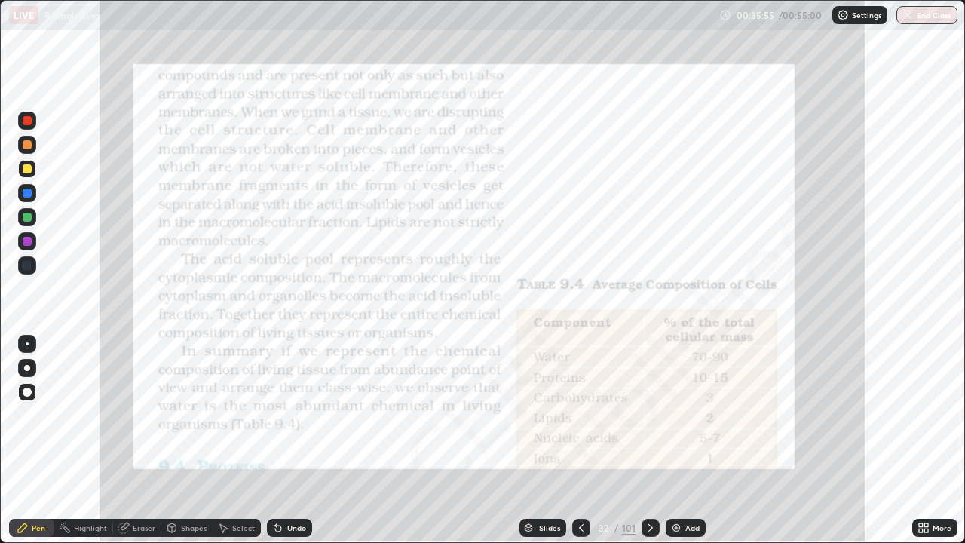
click at [31, 121] on div at bounding box center [27, 120] width 9 height 9
click at [89, 440] on div "Highlight" at bounding box center [90, 528] width 33 height 8
click at [30, 116] on div at bounding box center [27, 120] width 9 height 9
click at [652, 440] on icon at bounding box center [651, 528] width 12 height 12
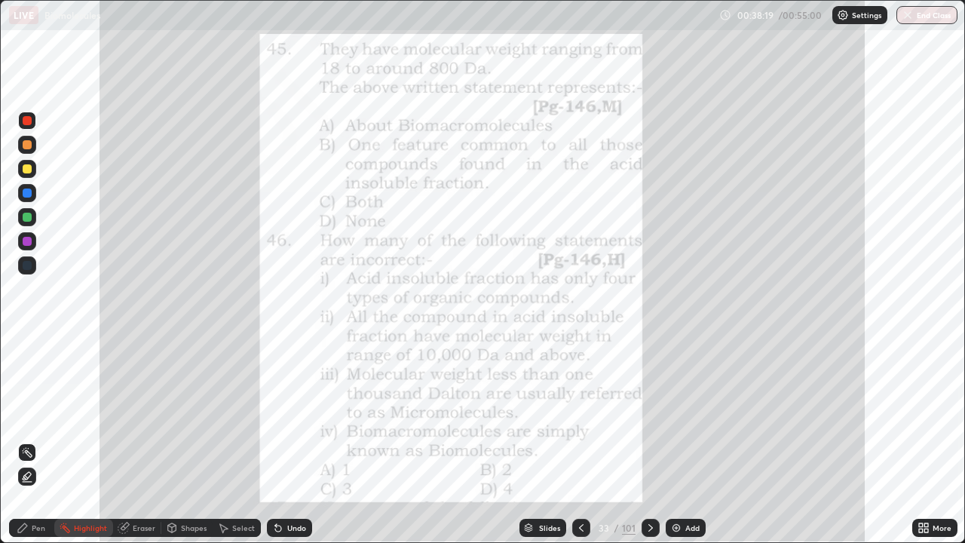
click at [649, 440] on icon at bounding box center [651, 528] width 12 height 12
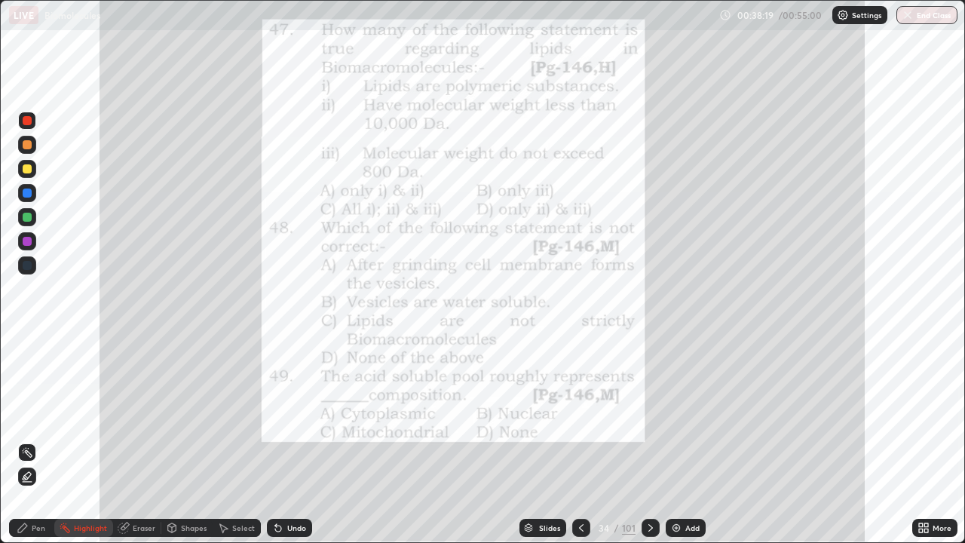
click at [580, 440] on icon at bounding box center [581, 528] width 12 height 12
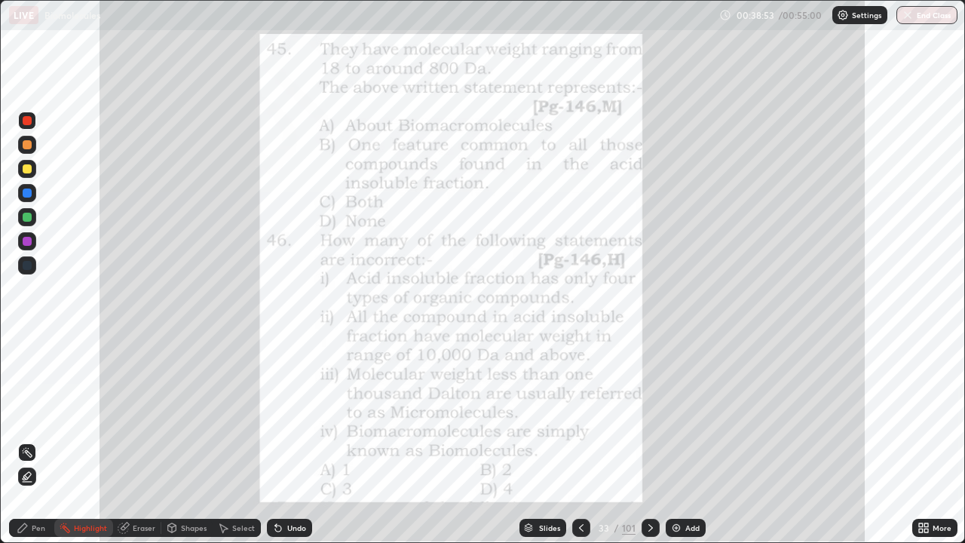
click at [35, 440] on div "Pen" at bounding box center [39, 528] width 14 height 8
click at [26, 118] on div at bounding box center [27, 120] width 9 height 9
click at [582, 440] on icon at bounding box center [581, 528] width 12 height 12
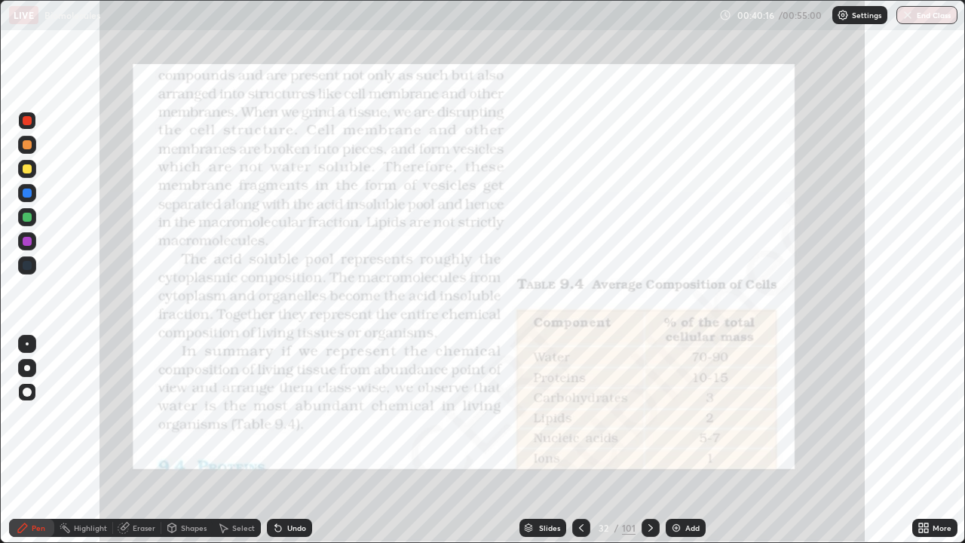
click at [582, 440] on icon at bounding box center [581, 528] width 12 height 12
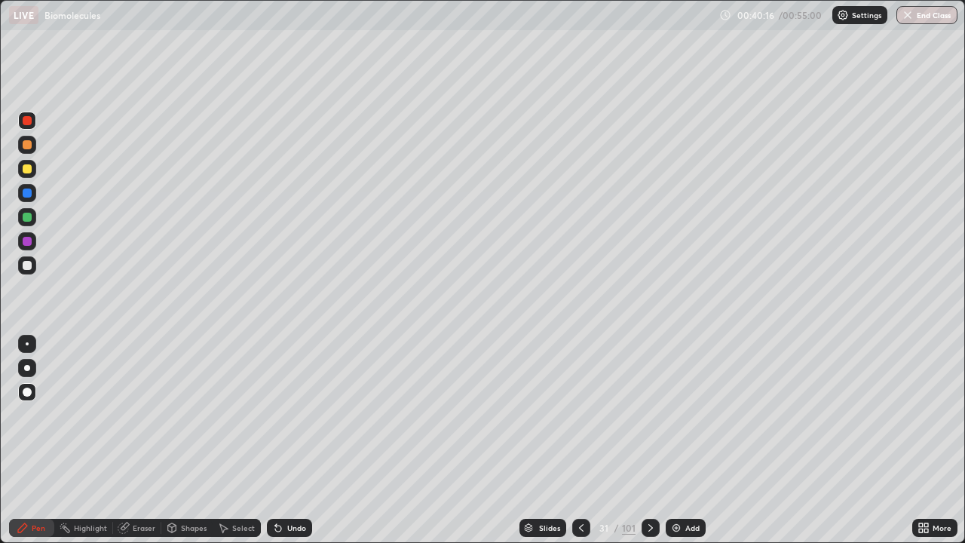
click at [580, 440] on icon at bounding box center [581, 528] width 12 height 12
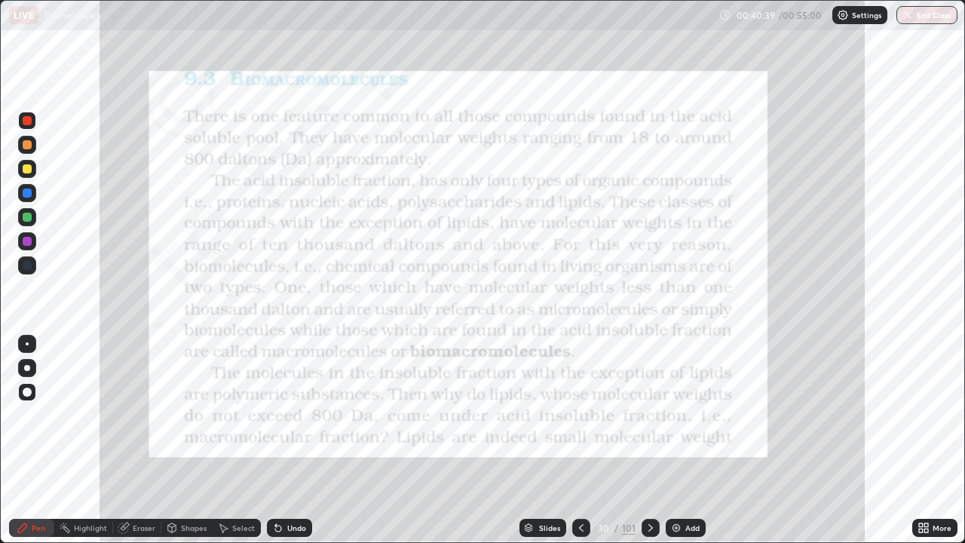
click at [649, 440] on icon at bounding box center [651, 528] width 12 height 12
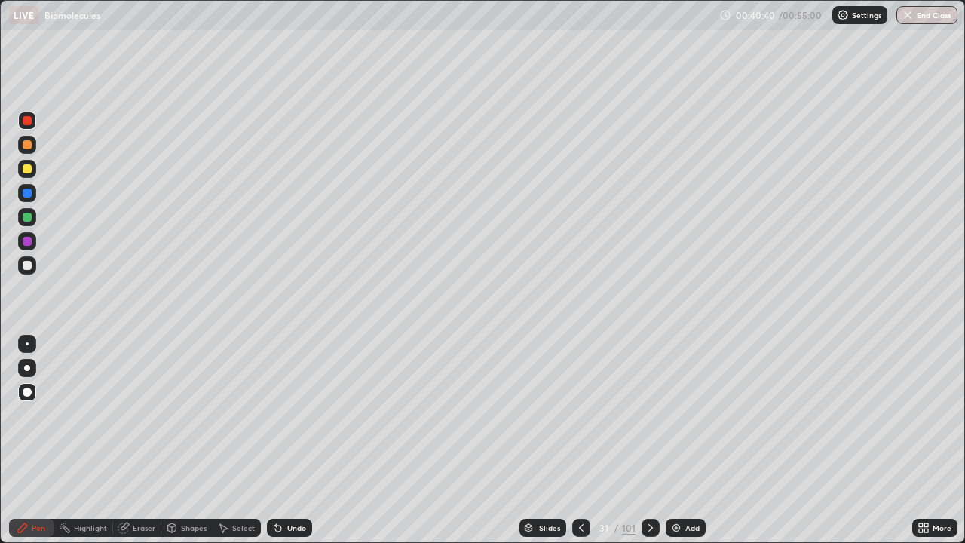
click at [650, 440] on icon at bounding box center [651, 528] width 12 height 12
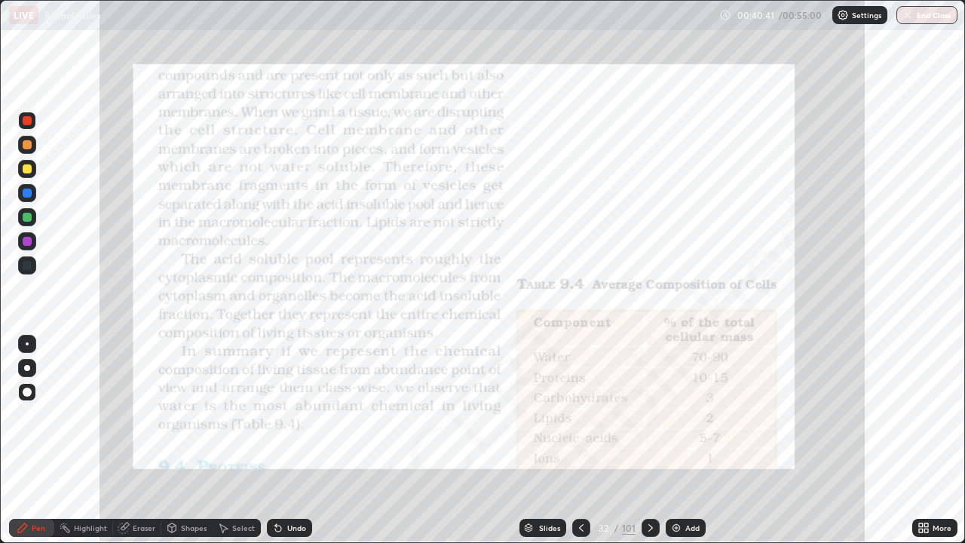
click at [649, 440] on icon at bounding box center [651, 528] width 12 height 12
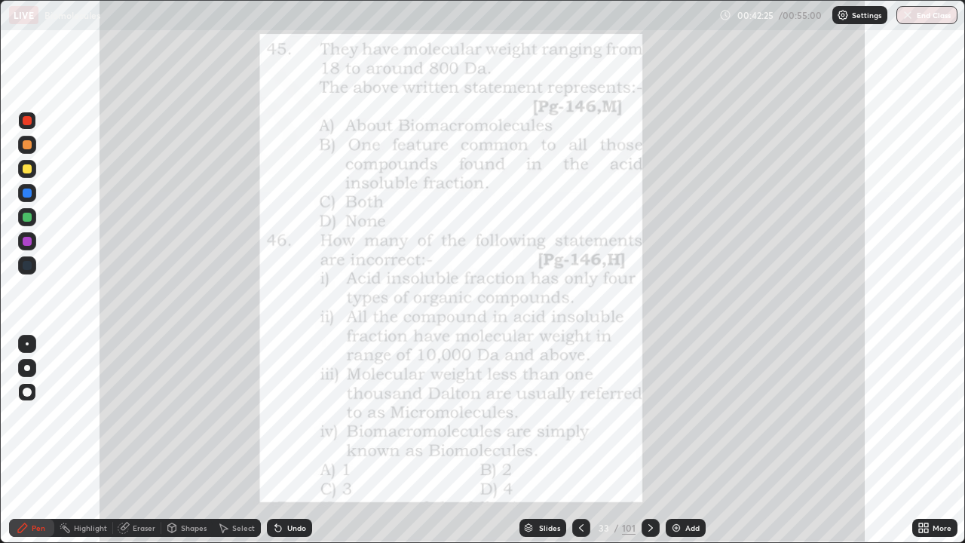
click at [650, 440] on div at bounding box center [651, 528] width 18 height 18
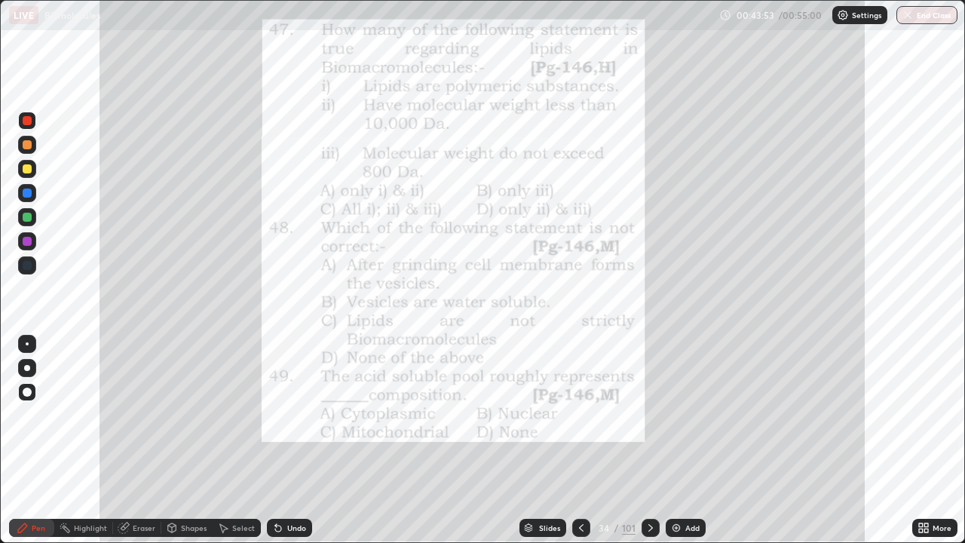
click at [649, 440] on icon at bounding box center [651, 528] width 12 height 12
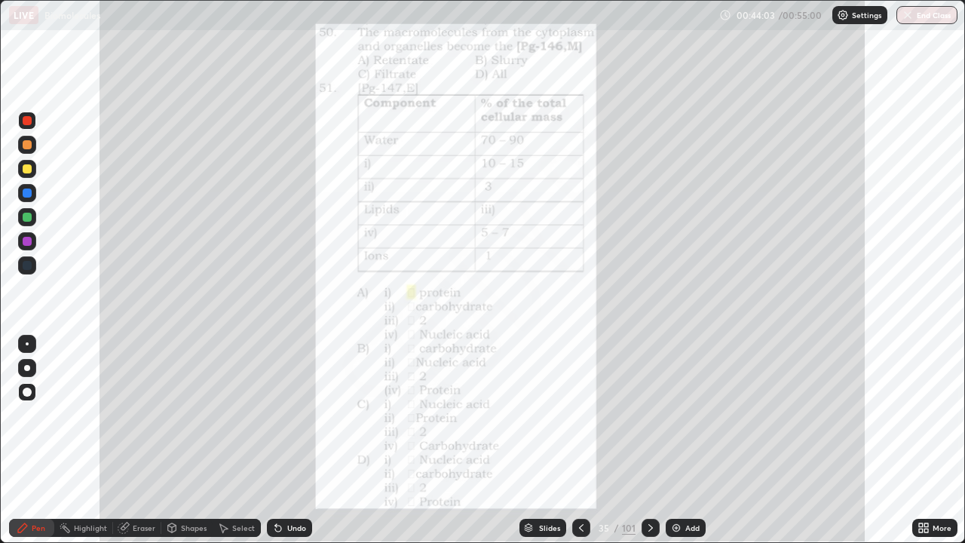
click at [27, 344] on div at bounding box center [27, 343] width 3 height 3
click at [649, 440] on icon at bounding box center [651, 528] width 12 height 12
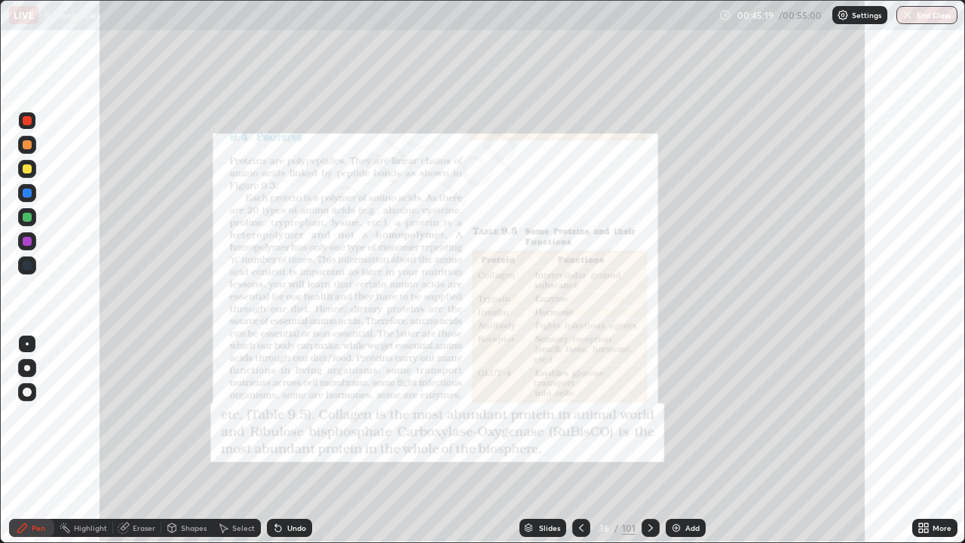
click at [911, 16] on img "button" at bounding box center [908, 15] width 12 height 12
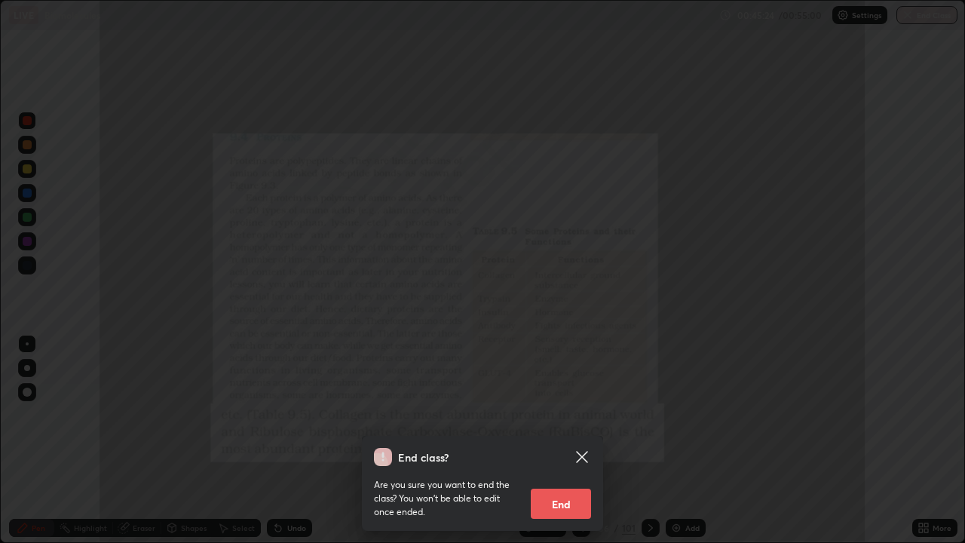
click at [584, 440] on icon at bounding box center [581, 456] width 11 height 11
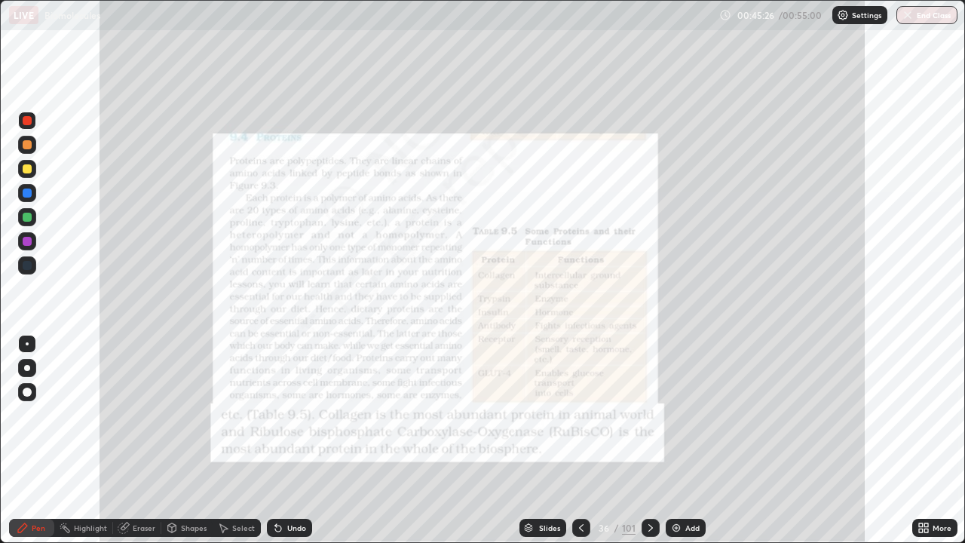
click at [920, 16] on button "End Class" at bounding box center [927, 15] width 61 height 18
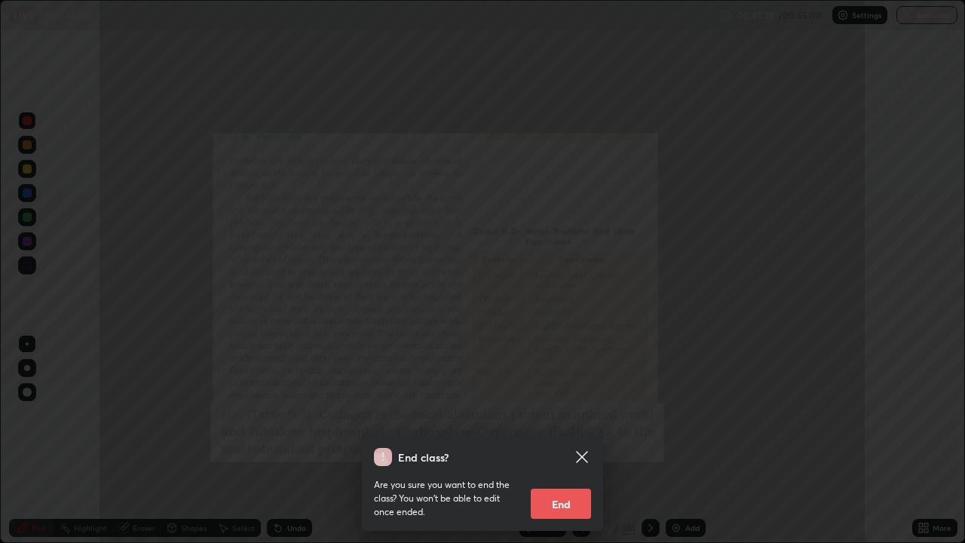
click at [560, 440] on button "End" at bounding box center [561, 504] width 60 height 30
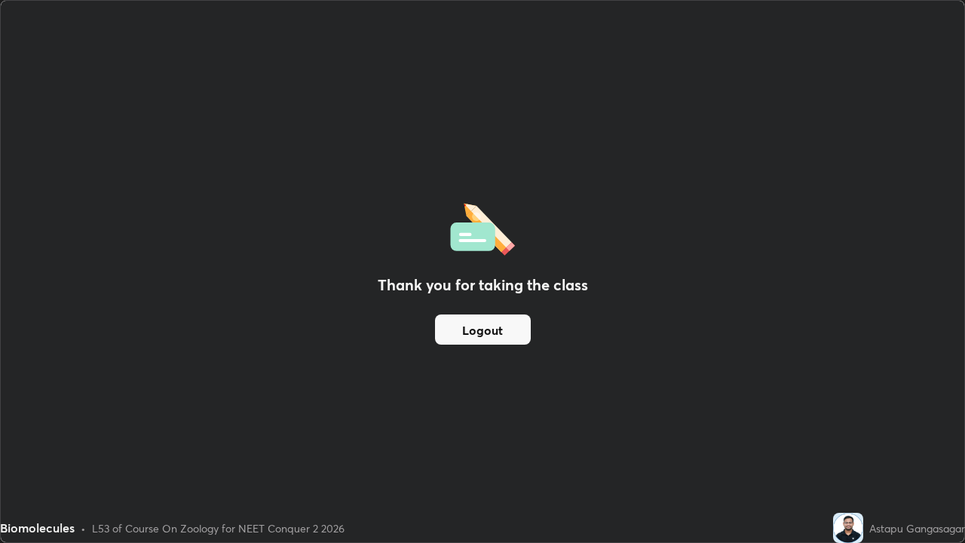
click at [505, 332] on button "Logout" at bounding box center [483, 329] width 96 height 30
click at [506, 333] on button "Logout" at bounding box center [483, 329] width 96 height 30
click at [507, 333] on button "Logout" at bounding box center [483, 329] width 96 height 30
